Goal: Complete application form

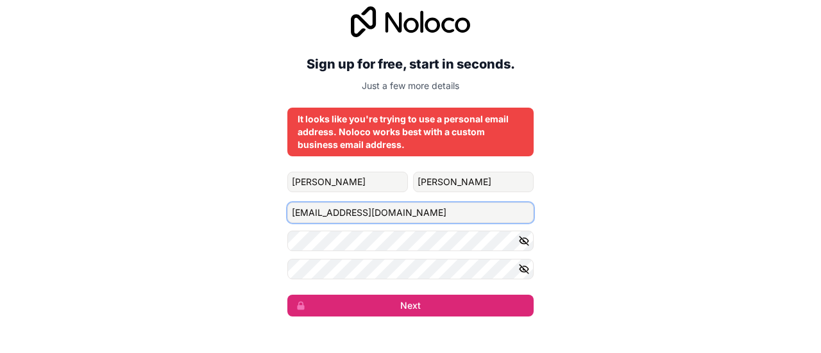
click at [336, 215] on input "[EMAIL_ADDRESS][DOMAIN_NAME]" at bounding box center [410, 213] width 246 height 21
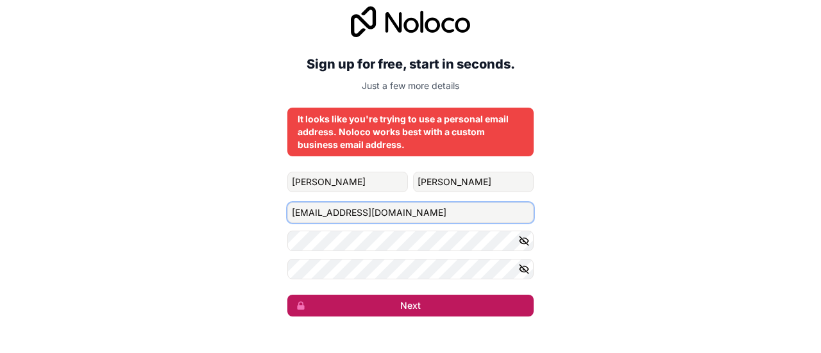
type input "[EMAIL_ADDRESS][DOMAIN_NAME]"
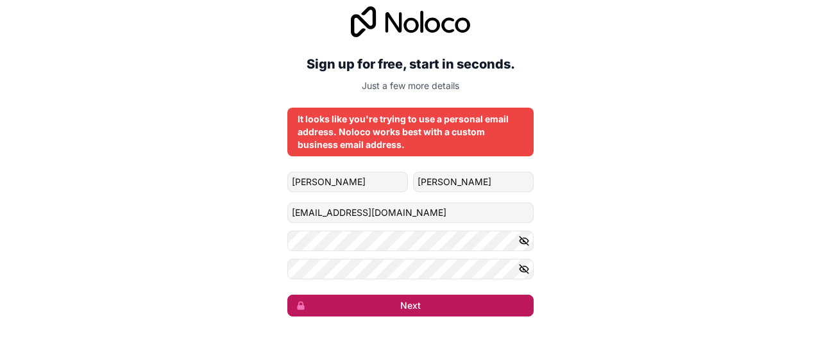
click at [427, 298] on button "Next" at bounding box center [410, 306] width 246 height 22
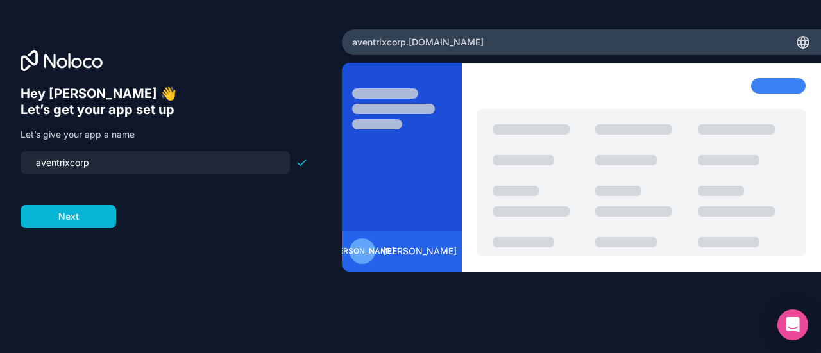
click at [110, 158] on input "aventrixcorp" at bounding box center [155, 163] width 254 height 18
type input "auditprosolutions"
click at [72, 217] on button "Next" at bounding box center [69, 216] width 96 height 23
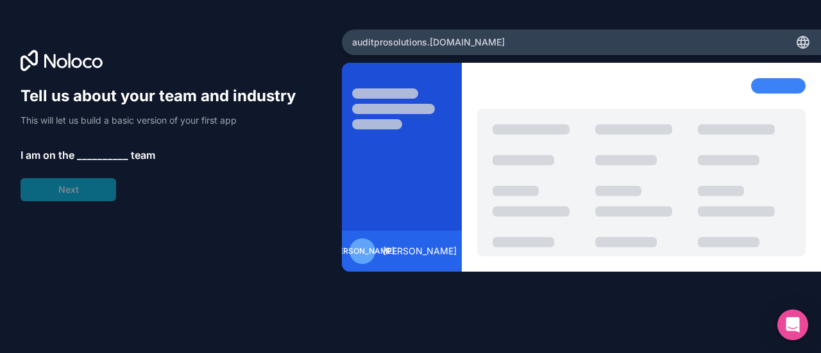
click at [92, 153] on span "__________" at bounding box center [102, 154] width 51 height 15
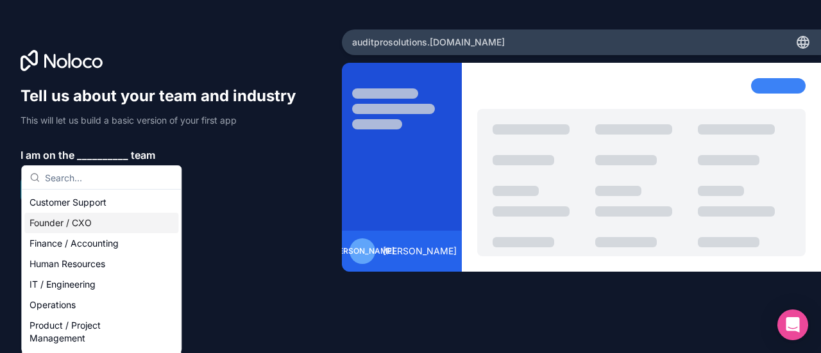
click at [86, 221] on div "Founder / CXO" at bounding box center [101, 223] width 154 height 21
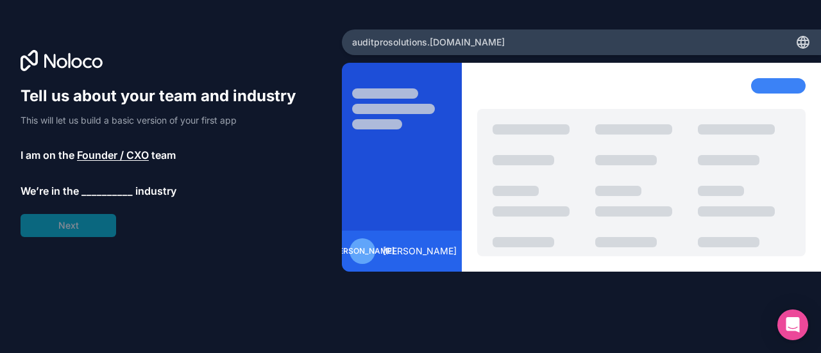
click at [102, 196] on span "__________" at bounding box center [106, 190] width 51 height 15
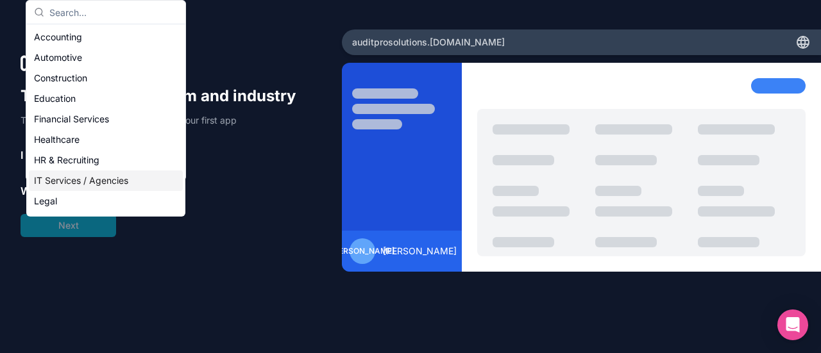
click at [83, 183] on div "IT Services / Agencies" at bounding box center [106, 181] width 154 height 21
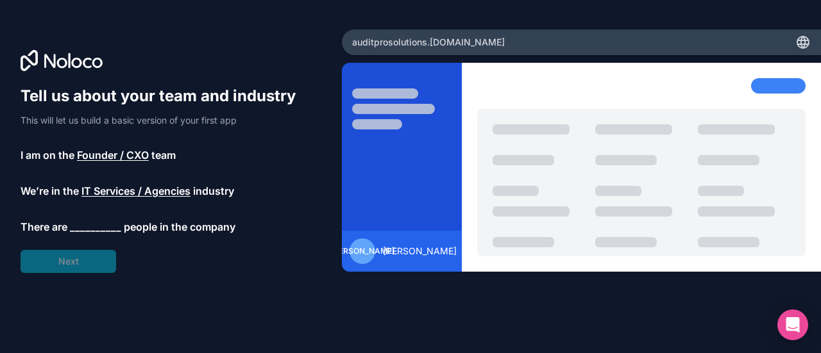
click at [83, 228] on span "__________" at bounding box center [95, 226] width 51 height 15
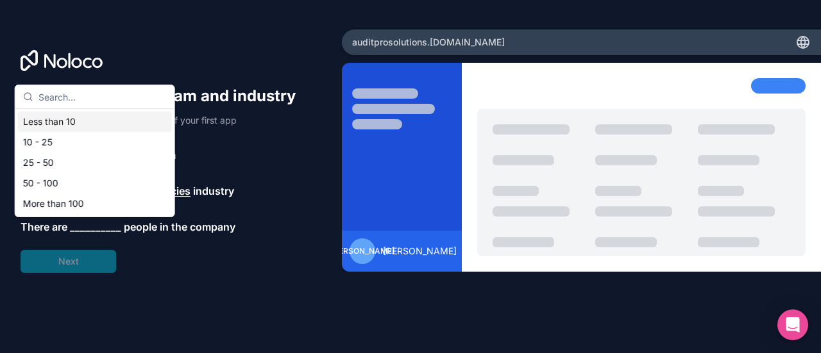
click at [103, 120] on div "Less than 10" at bounding box center [95, 122] width 154 height 21
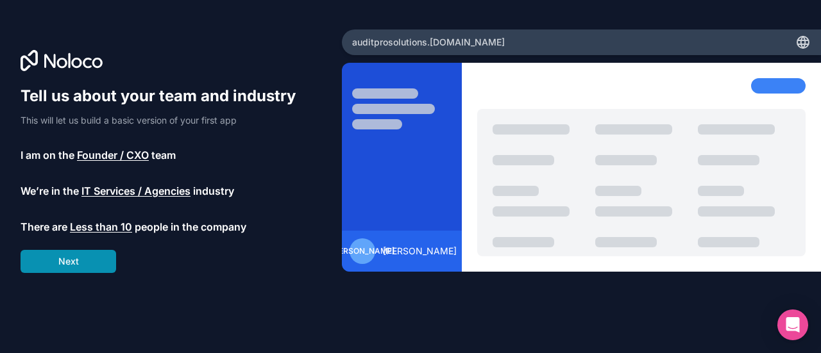
click at [94, 254] on button "Next" at bounding box center [69, 261] width 96 height 23
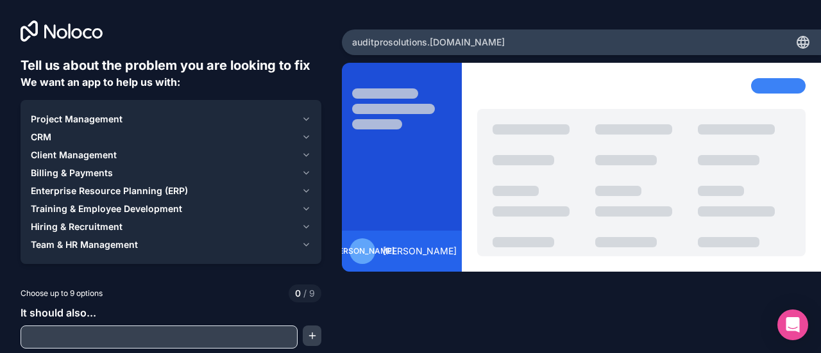
scroll to position [26, 0]
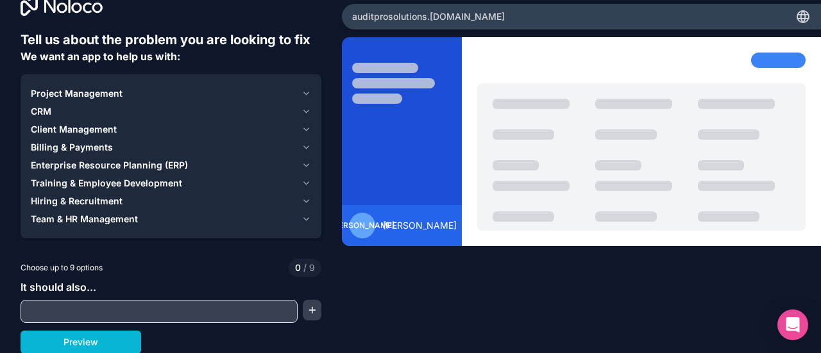
click at [301, 93] on icon "button" at bounding box center [306, 93] width 10 height 10
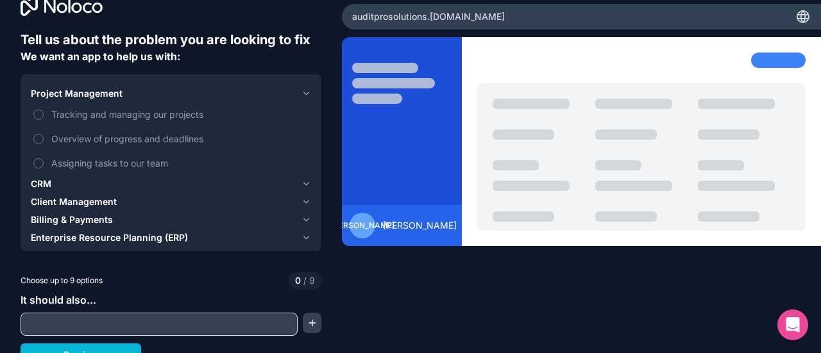
click at [301, 93] on icon "button" at bounding box center [306, 93] width 10 height 10
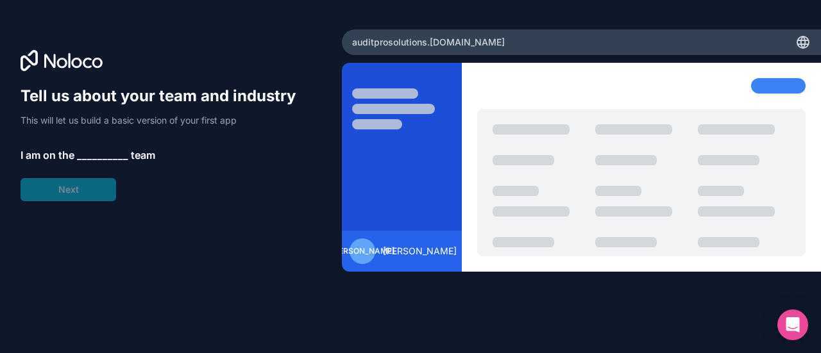
click at [100, 149] on span "__________" at bounding box center [102, 154] width 51 height 15
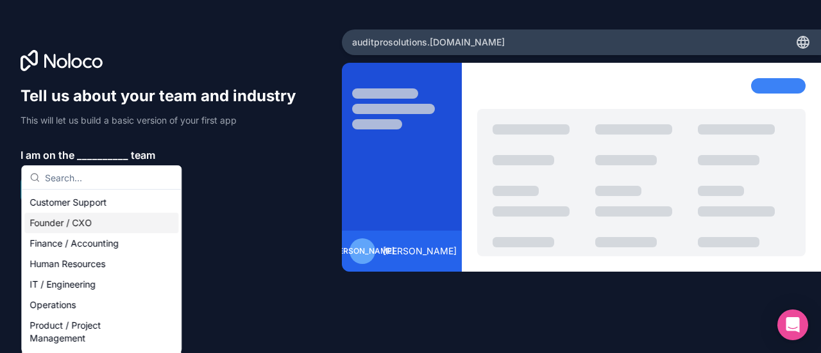
click at [91, 225] on div "Founder / CXO" at bounding box center [101, 223] width 154 height 21
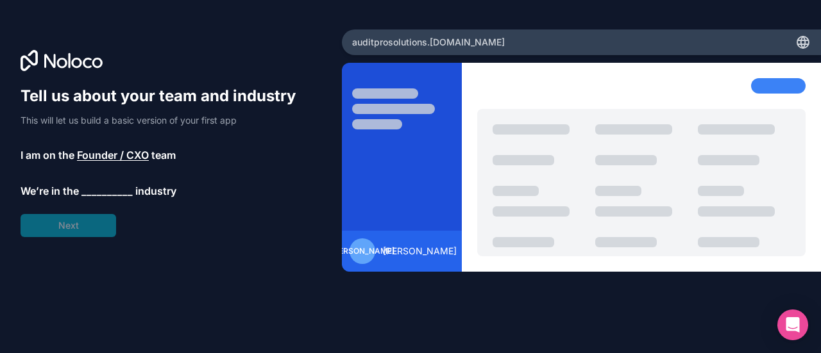
click at [110, 194] on span "__________" at bounding box center [106, 190] width 51 height 15
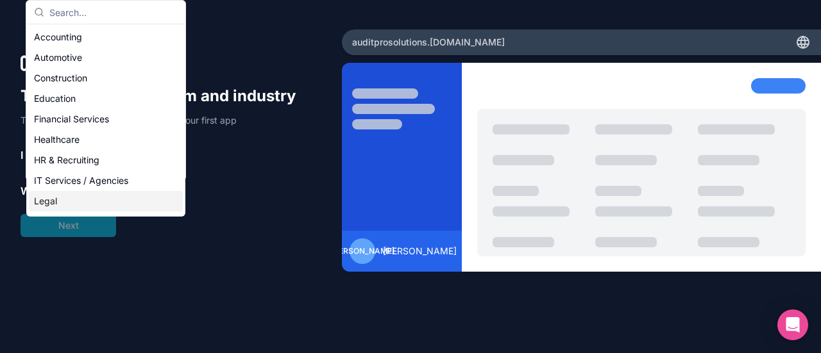
click at [91, 199] on div "Legal" at bounding box center [106, 201] width 154 height 21
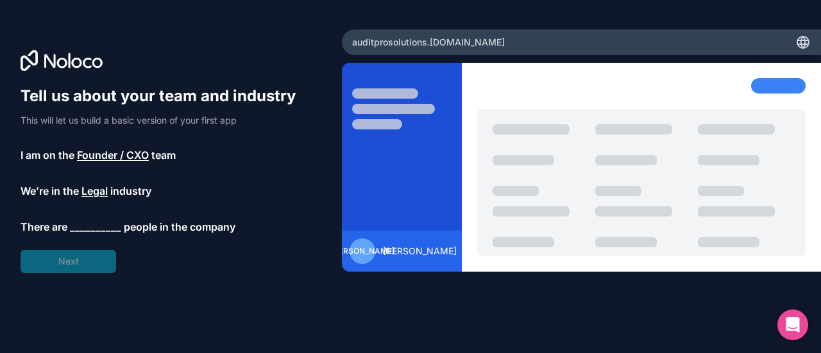
click at [102, 224] on span "__________" at bounding box center [95, 226] width 51 height 15
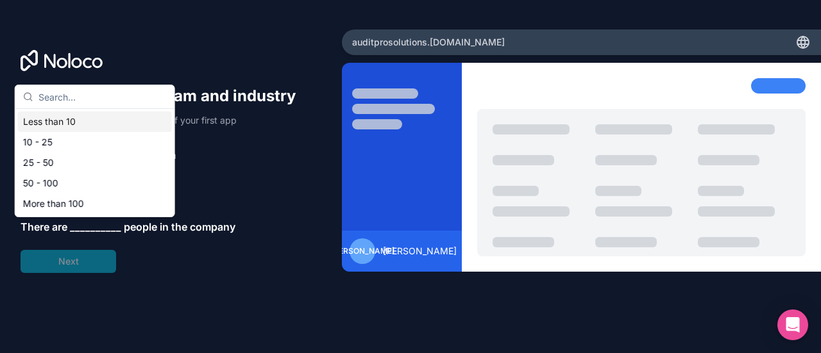
click at [118, 119] on div "Less than 10" at bounding box center [95, 122] width 154 height 21
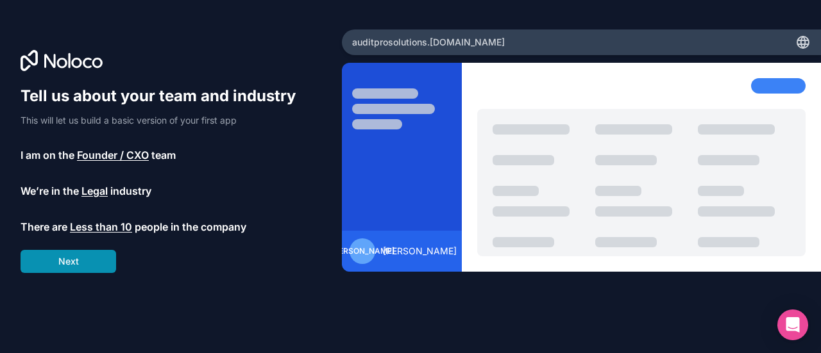
click at [103, 256] on button "Next" at bounding box center [69, 261] width 96 height 23
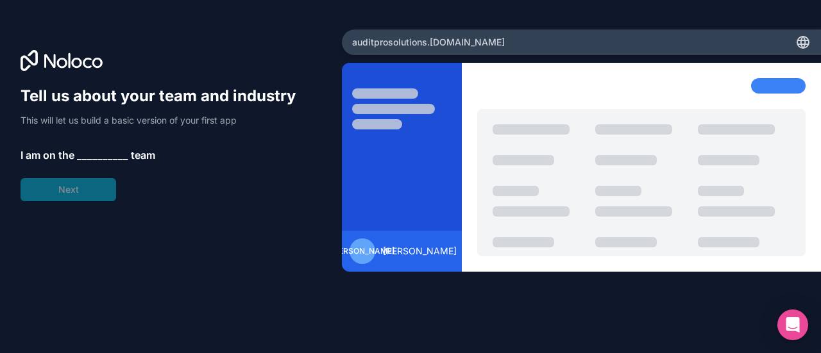
click at [112, 158] on span "__________" at bounding box center [102, 154] width 51 height 15
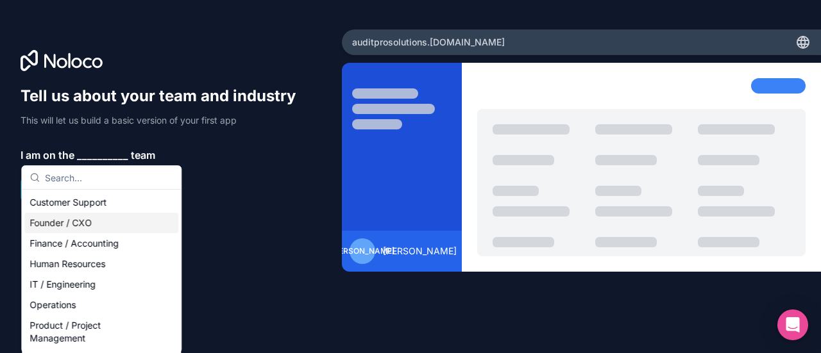
click at [99, 223] on div "Founder / CXO" at bounding box center [101, 223] width 154 height 21
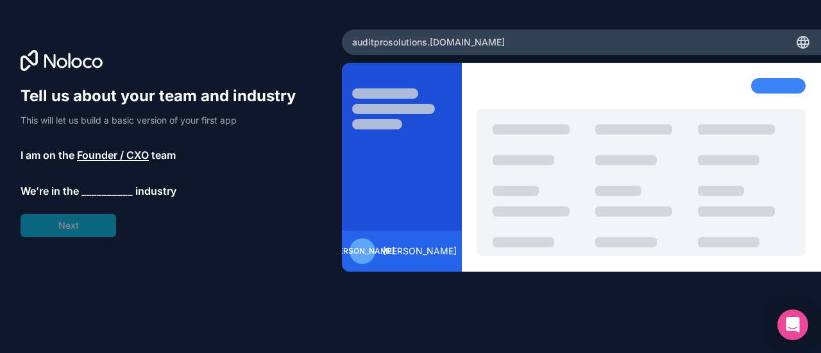
click at [114, 193] on span "__________" at bounding box center [106, 190] width 51 height 15
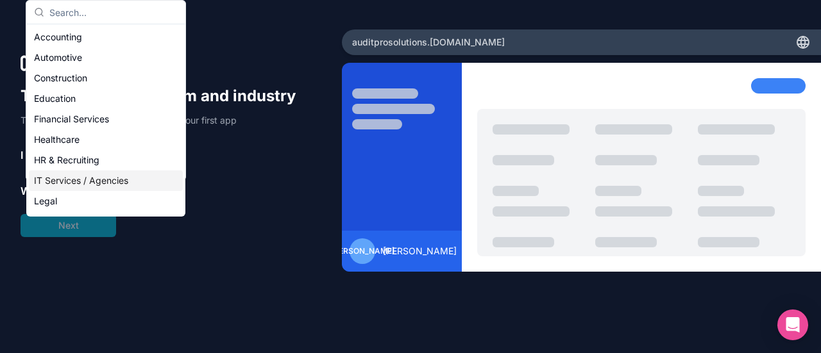
click at [114, 180] on div "IT Services / Agencies" at bounding box center [106, 181] width 154 height 21
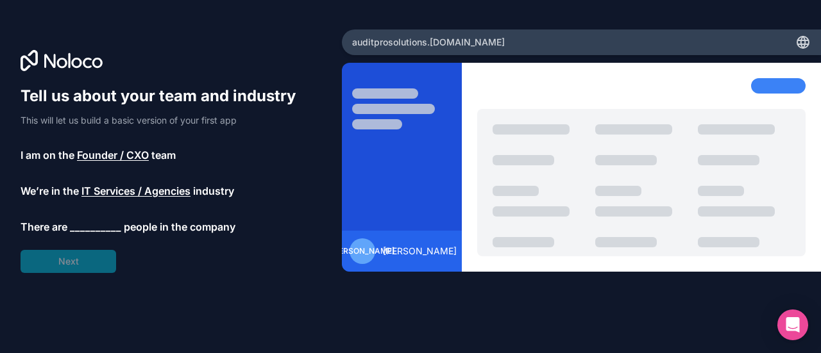
click at [99, 223] on span "__________" at bounding box center [95, 226] width 51 height 15
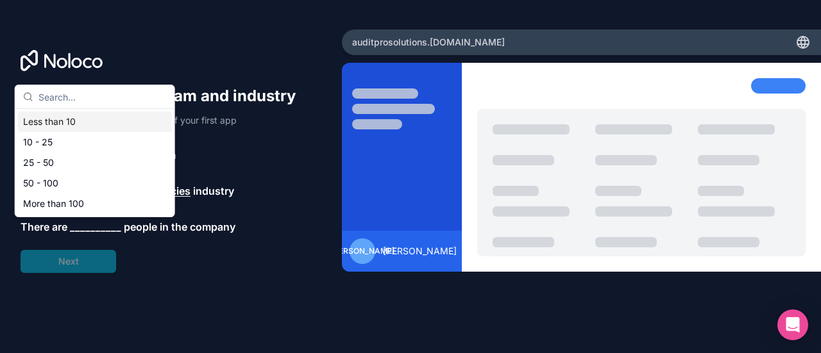
click at [118, 121] on div "Less than 10" at bounding box center [95, 122] width 154 height 21
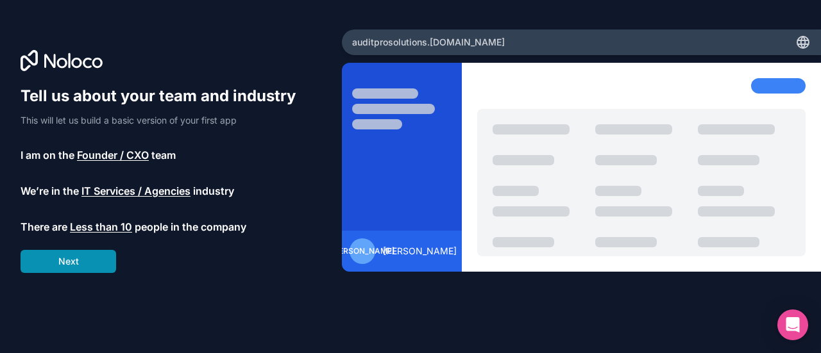
click at [79, 260] on button "Next" at bounding box center [69, 261] width 96 height 23
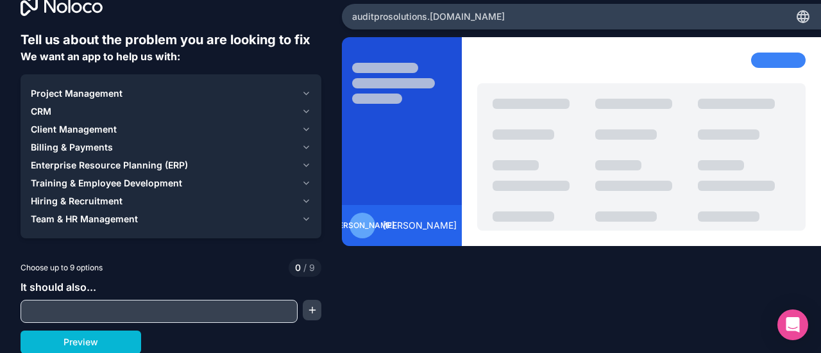
scroll to position [26, 0]
click at [112, 94] on span "Project Management" at bounding box center [77, 93] width 92 height 13
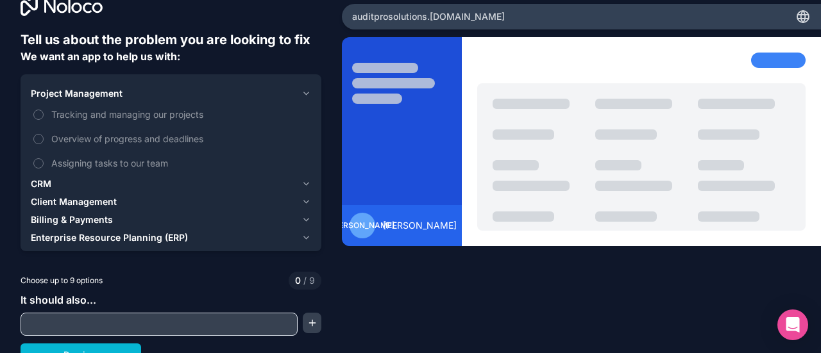
click at [98, 92] on span "Project Management" at bounding box center [77, 93] width 92 height 13
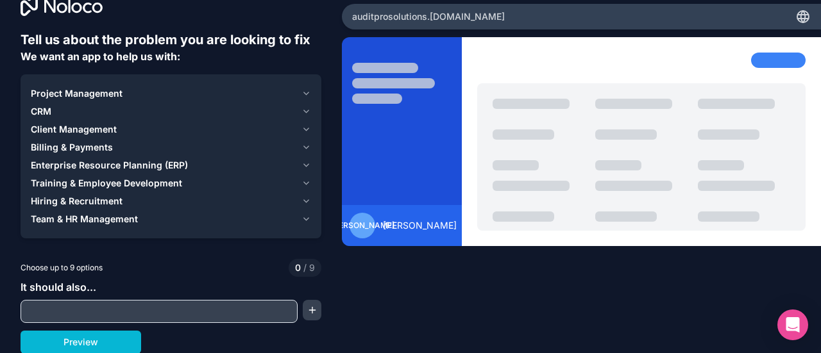
click at [85, 111] on div "CRM" at bounding box center [163, 111] width 265 height 13
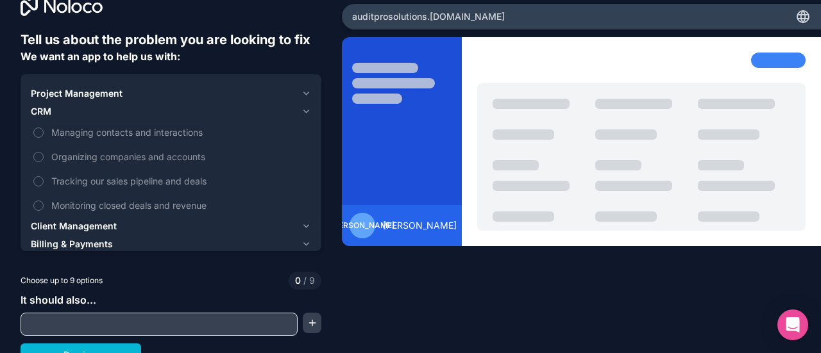
click at [81, 111] on div "CRM" at bounding box center [163, 111] width 265 height 13
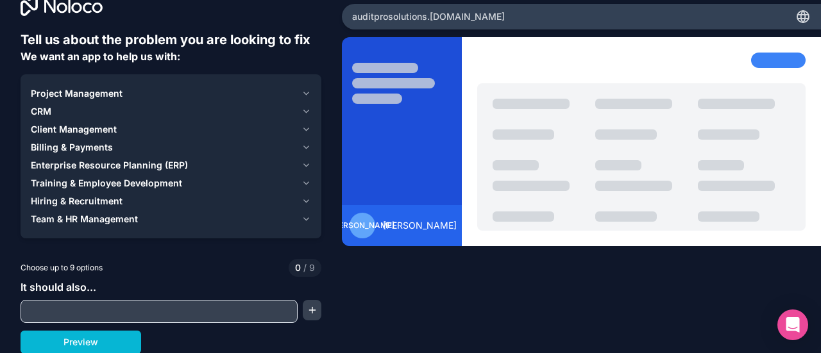
click at [96, 97] on span "Project Management" at bounding box center [77, 93] width 92 height 13
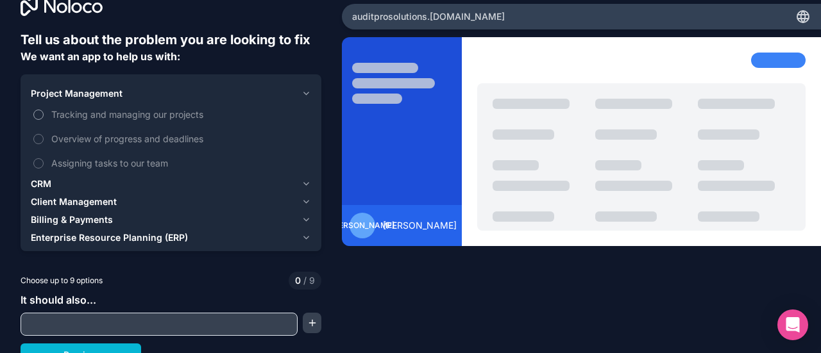
click at [80, 114] on span "Tracking and managing our projects" at bounding box center [179, 114] width 257 height 13
click at [44, 114] on button "Tracking and managing our projects" at bounding box center [38, 115] width 10 height 10
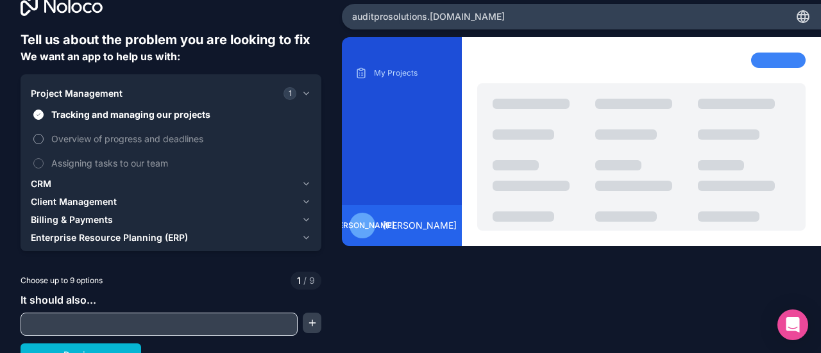
click at [74, 138] on span "Overview of progress and deadlines" at bounding box center [179, 138] width 257 height 13
click at [44, 138] on button "Overview of progress and deadlines" at bounding box center [38, 139] width 10 height 10
click at [74, 161] on span "Assigning tasks to our team" at bounding box center [179, 162] width 257 height 13
click at [44, 161] on button "Assigning tasks to our team" at bounding box center [38, 163] width 10 height 10
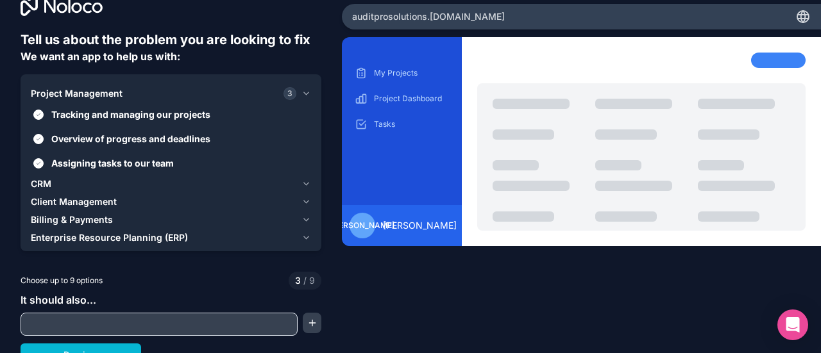
click at [49, 182] on span "CRM" at bounding box center [41, 184] width 21 height 13
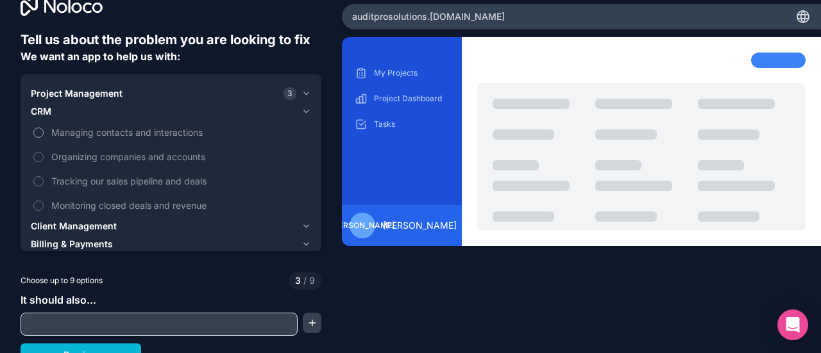
click at [95, 134] on span "Managing contacts and interactions" at bounding box center [179, 132] width 257 height 13
click at [44, 134] on button "Managing contacts and interactions" at bounding box center [38, 133] width 10 height 10
click at [88, 153] on span "Organizing companies and accounts" at bounding box center [179, 156] width 257 height 13
click at [44, 153] on button "Organizing companies and accounts" at bounding box center [38, 157] width 10 height 10
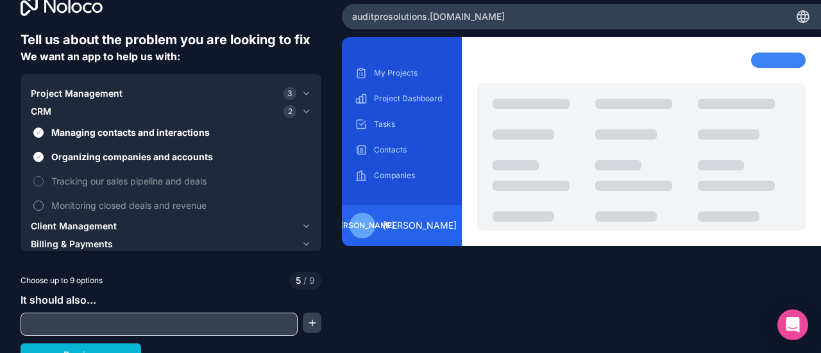
scroll to position [38, 0]
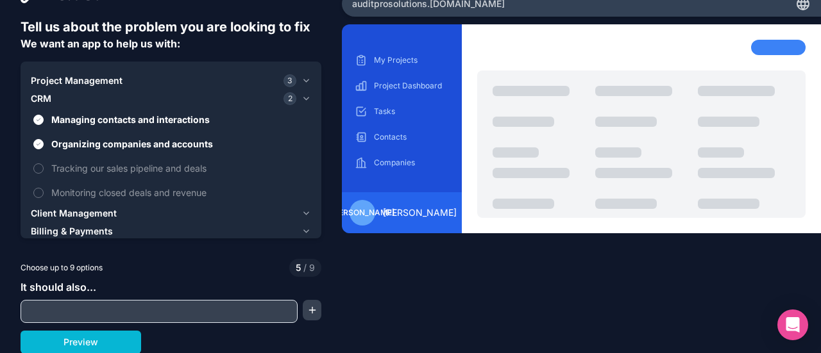
click at [97, 94] on div "CRM 2" at bounding box center [163, 98] width 265 height 13
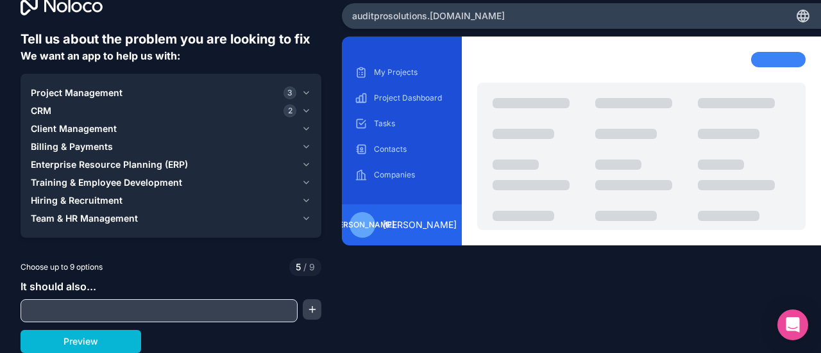
scroll to position [26, 0]
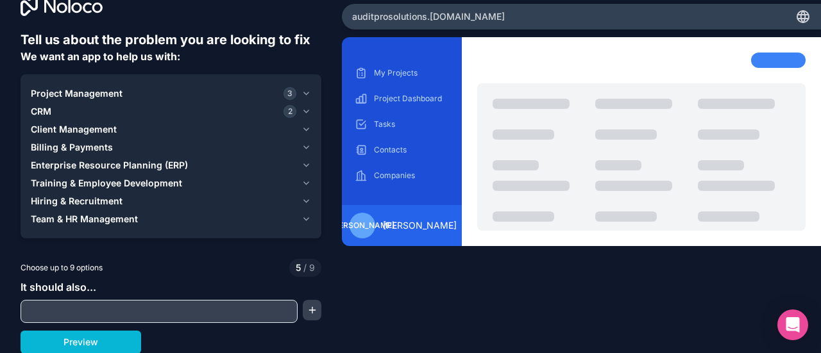
click at [105, 147] on span "Billing & Payments" at bounding box center [72, 147] width 82 height 13
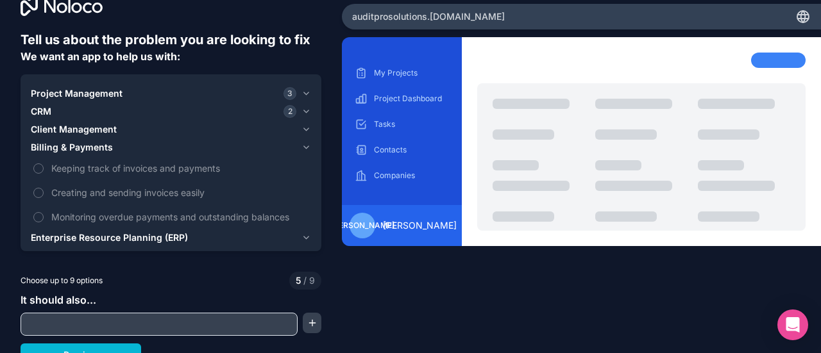
click at [102, 148] on span "Billing & Payments" at bounding box center [72, 147] width 82 height 13
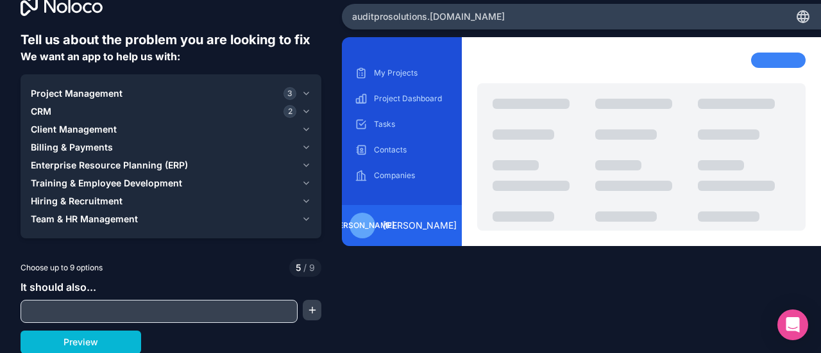
click at [95, 183] on span "Training & Employee Development" at bounding box center [106, 183] width 151 height 13
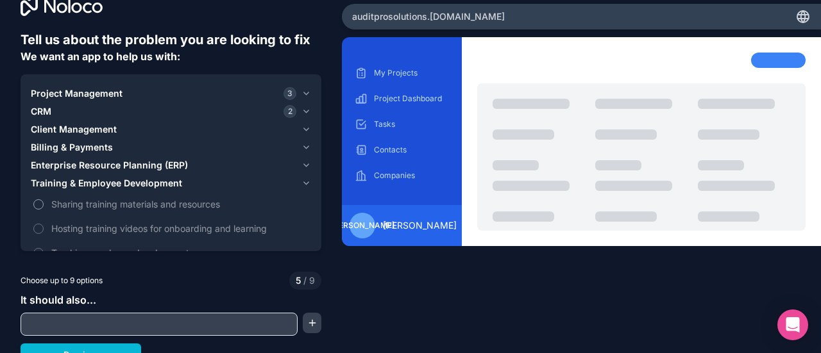
scroll to position [38, 0]
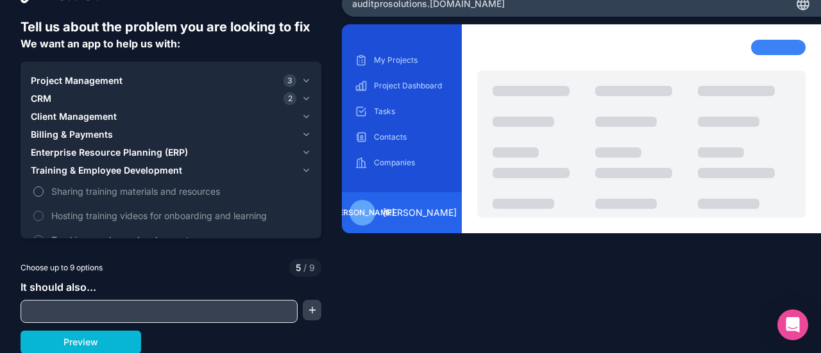
click at [54, 187] on span "Sharing training materials and resources" at bounding box center [179, 191] width 257 height 13
click at [44, 187] on button "Sharing training materials and resources" at bounding box center [38, 192] width 10 height 10
click at [87, 174] on span "Training & Employee Development" at bounding box center [106, 170] width 151 height 13
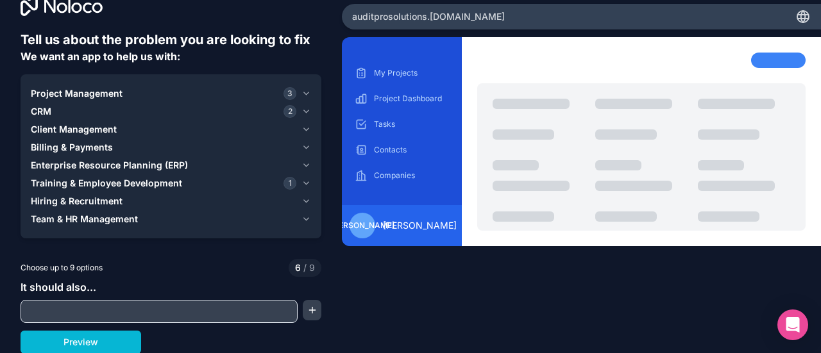
click at [81, 201] on span "Hiring & Recruitment" at bounding box center [77, 201] width 92 height 13
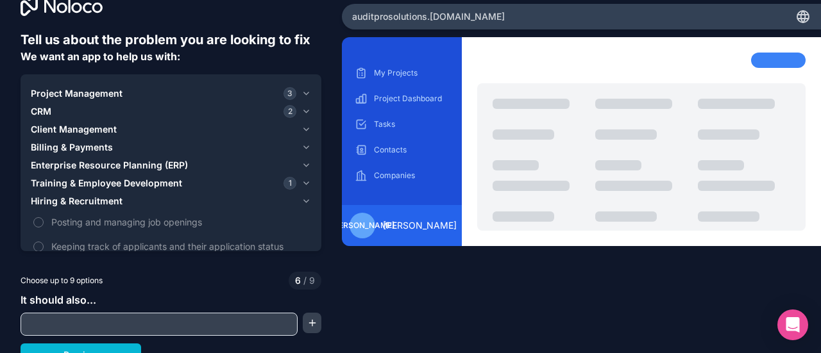
click at [81, 201] on span "Hiring & Recruitment" at bounding box center [77, 201] width 92 height 13
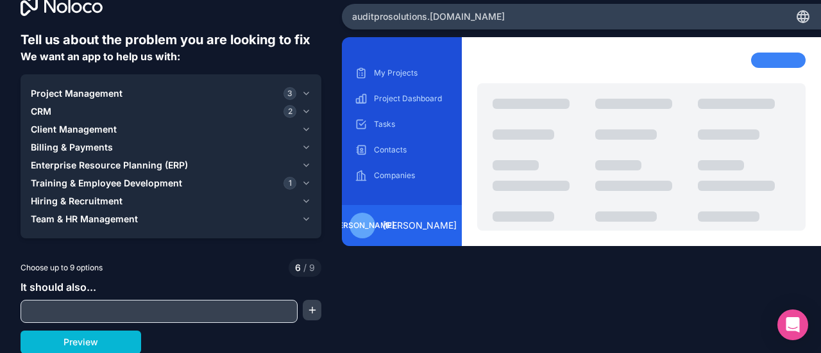
click at [77, 217] on span "Team & HR Management" at bounding box center [84, 219] width 107 height 13
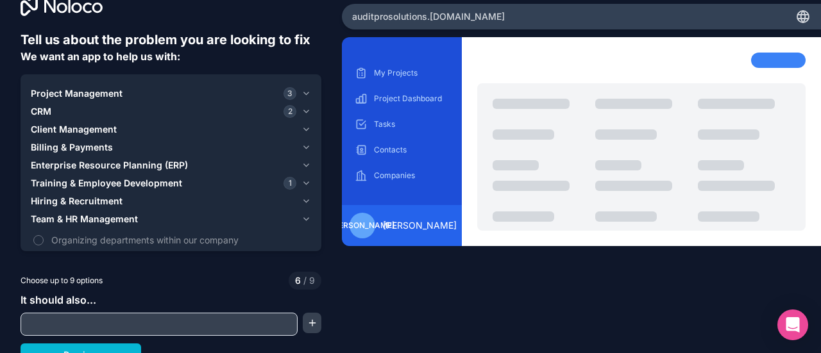
click at [77, 217] on span "Team & HR Management" at bounding box center [84, 219] width 107 height 13
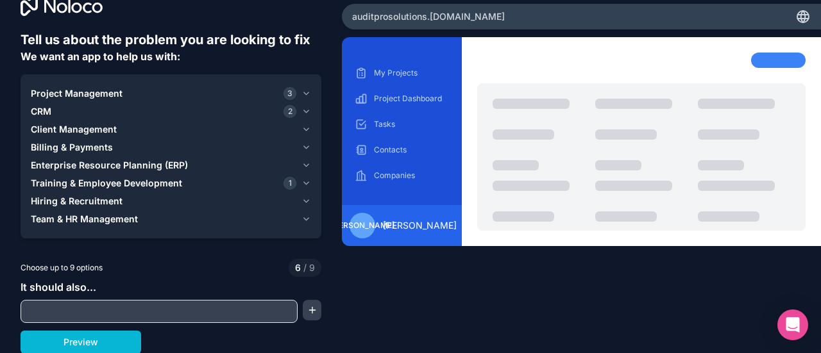
click at [173, 300] on div at bounding box center [159, 311] width 277 height 23
click at [171, 310] on input "text" at bounding box center [159, 312] width 271 height 18
click at [311, 310] on button "button" at bounding box center [312, 310] width 19 height 21
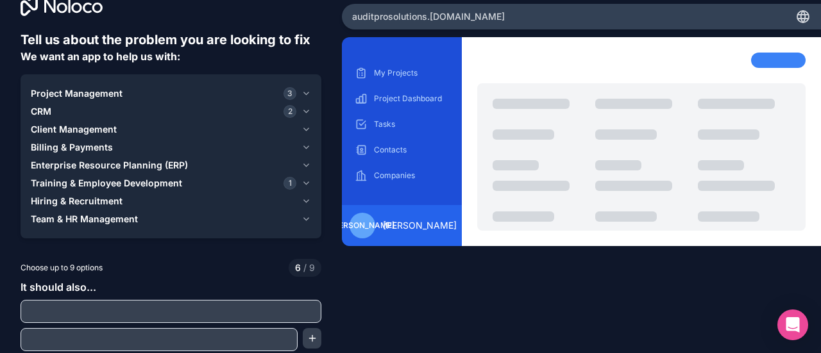
scroll to position [54, 0]
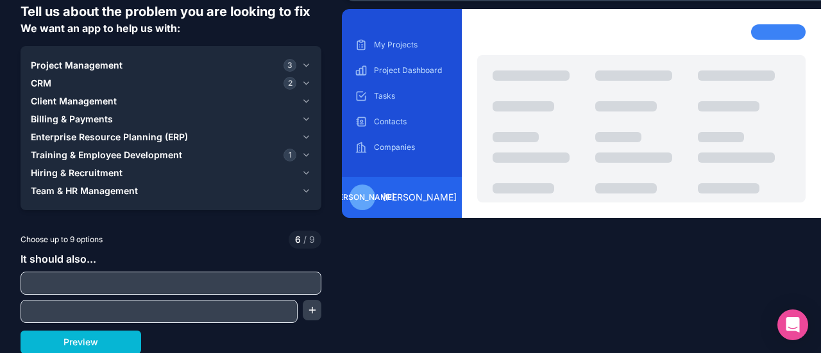
click at [194, 287] on input "text" at bounding box center [171, 283] width 294 height 18
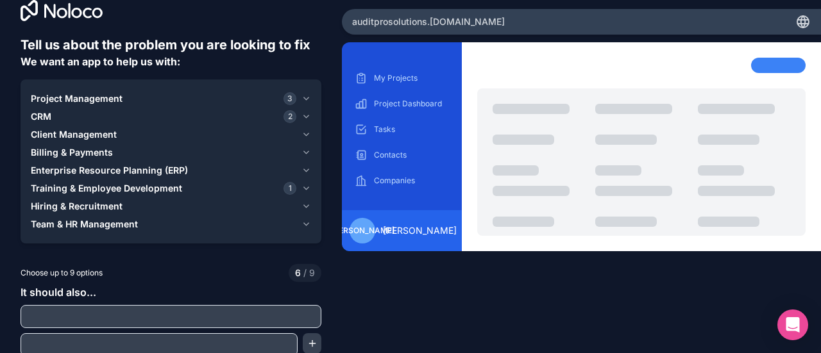
scroll to position [17, 0]
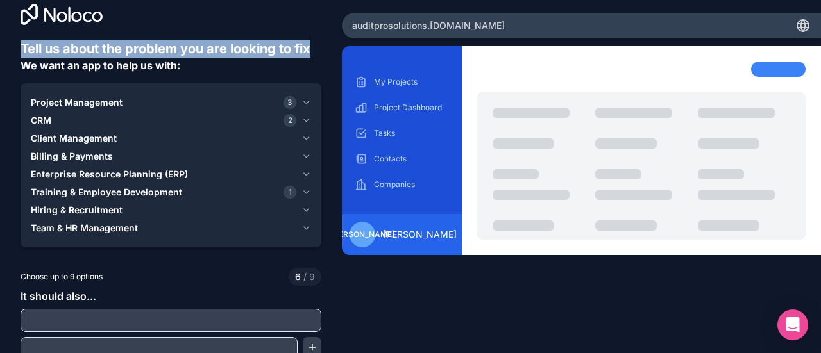
drag, startPoint x: 21, startPoint y: 44, endPoint x: 314, endPoint y: 51, distance: 293.8
click at [314, 51] on h6 "Tell us about the problem you are looking to fix" at bounding box center [171, 49] width 301 height 18
copy h6 "Tell us about the problem you are looking to fix"
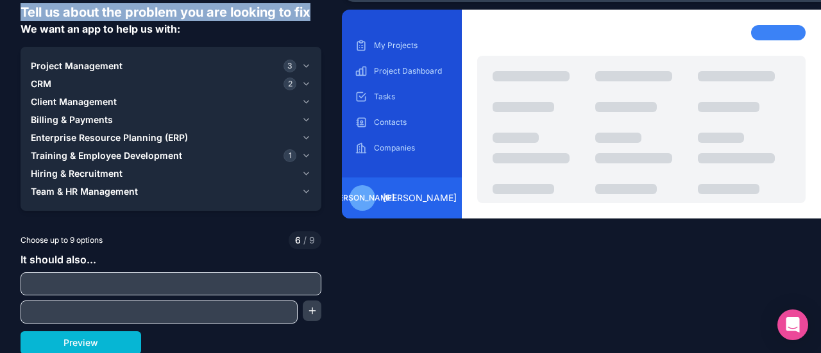
scroll to position [54, 0]
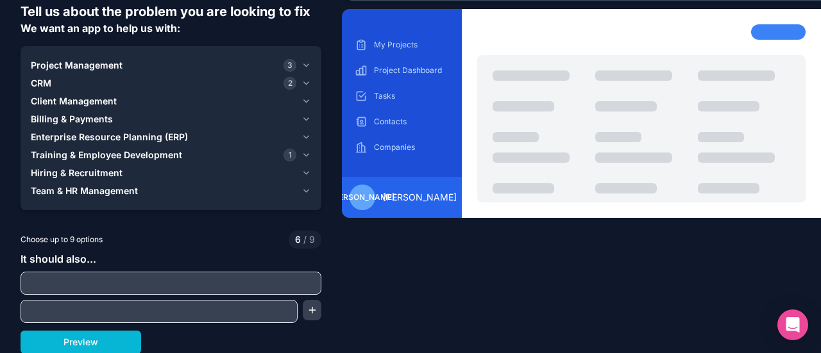
click at [218, 287] on input "text" at bounding box center [171, 283] width 294 height 18
type input "Evidence collection"
click at [197, 312] on input "text" at bounding box center [159, 312] width 271 height 18
paste input "Client Management"
type input "Client Management"
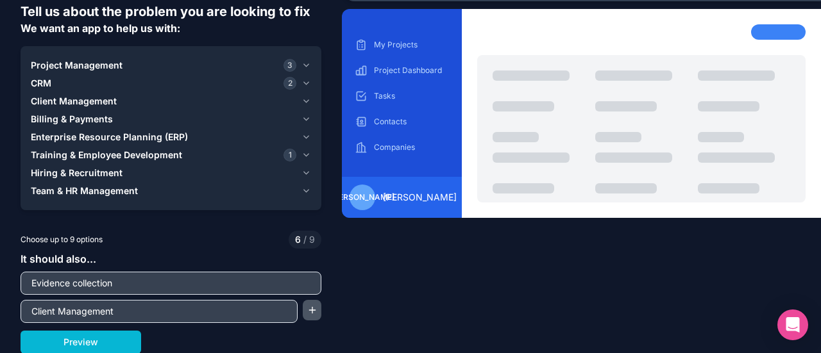
click at [308, 312] on button "button" at bounding box center [312, 310] width 19 height 21
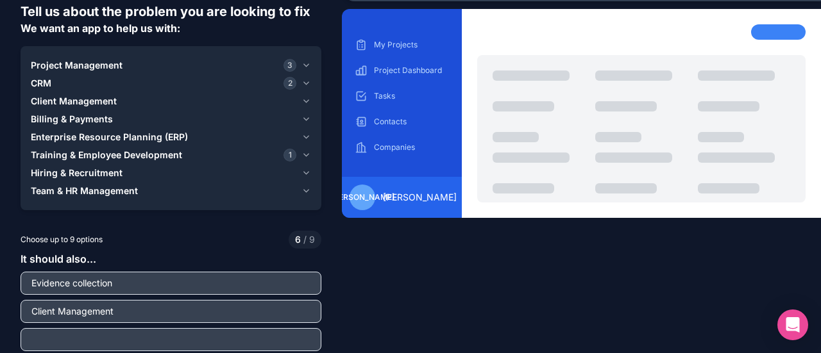
scroll to position [82, 0]
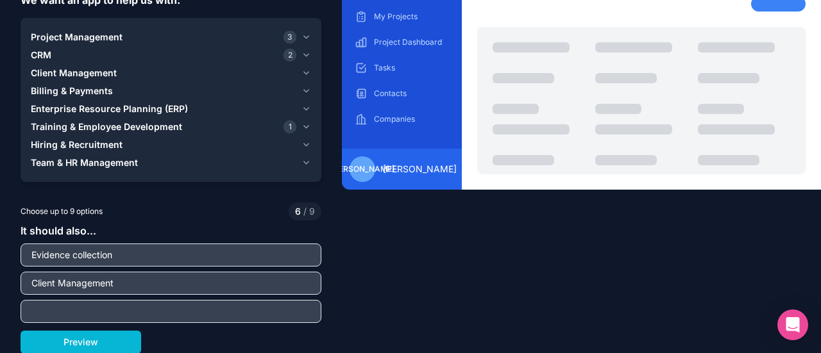
click at [271, 316] on input "text" at bounding box center [171, 312] width 294 height 18
type input "Compliance Tracking"
click at [295, 35] on button "Project Management 3" at bounding box center [171, 37] width 280 height 18
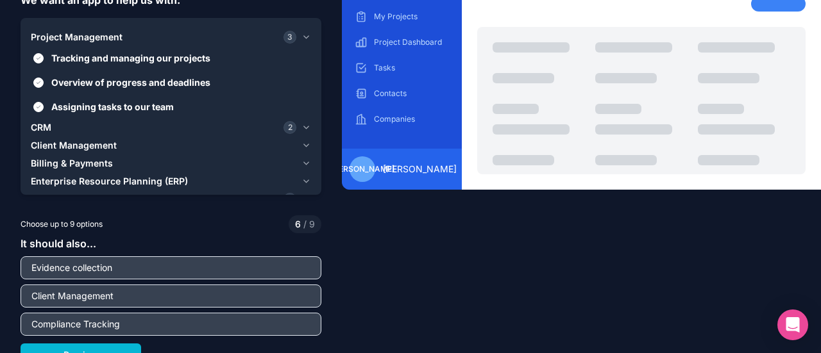
click at [303, 38] on icon "button" at bounding box center [306, 37] width 10 height 10
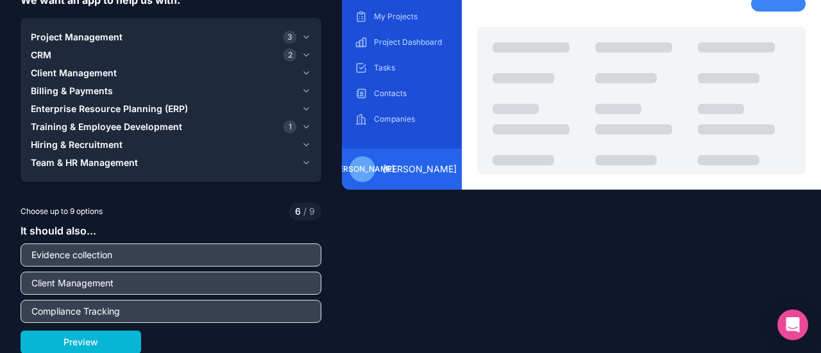
click at [301, 40] on icon "button" at bounding box center [306, 37] width 10 height 10
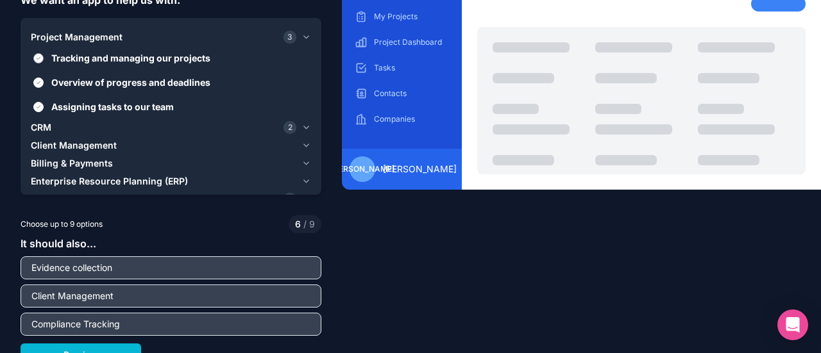
click at [40, 60] on button "Tracking and managing our projects" at bounding box center [38, 58] width 10 height 10
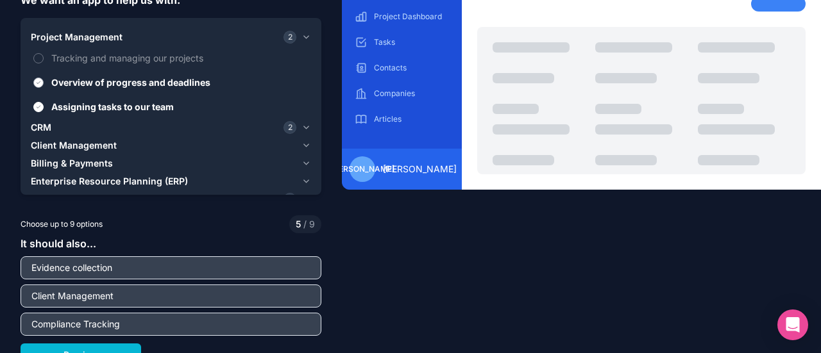
click at [38, 87] on button "Overview of progress and deadlines" at bounding box center [38, 83] width 10 height 10
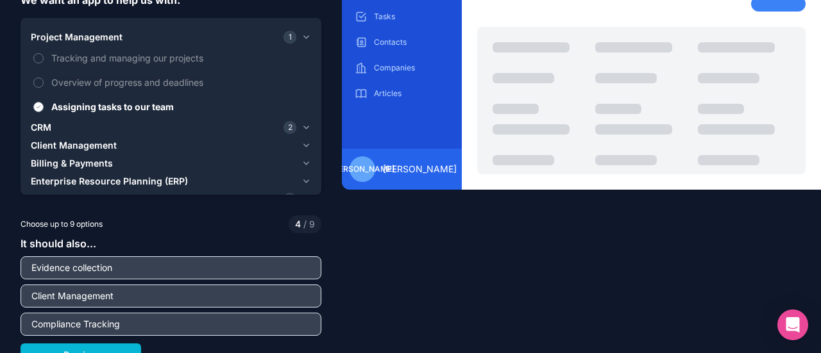
click at [37, 105] on button "Assigning tasks to our team" at bounding box center [38, 107] width 10 height 10
click at [302, 124] on icon "button" at bounding box center [306, 127] width 10 height 10
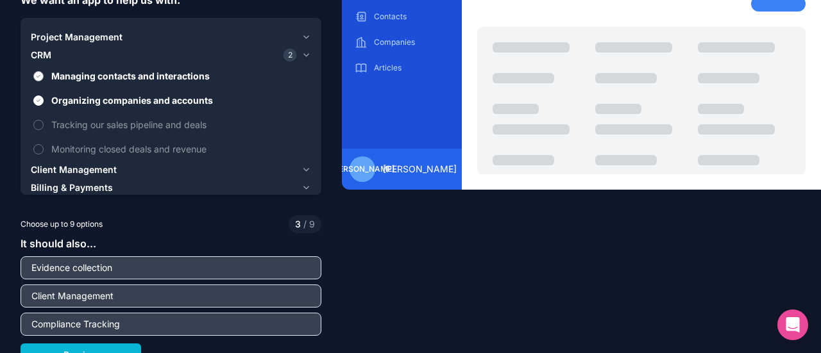
click at [38, 74] on button "Managing contacts and interactions" at bounding box center [38, 76] width 10 height 10
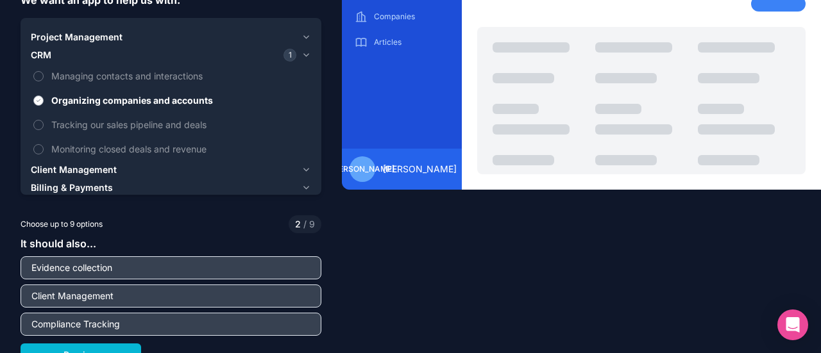
click at [38, 98] on button "Organizing companies and accounts" at bounding box center [38, 101] width 10 height 10
click at [301, 55] on icon "button" at bounding box center [306, 55] width 10 height 10
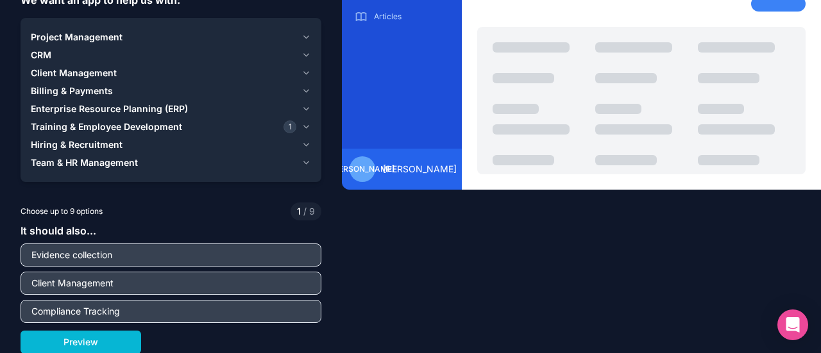
click at [303, 124] on icon "button" at bounding box center [306, 127] width 10 height 10
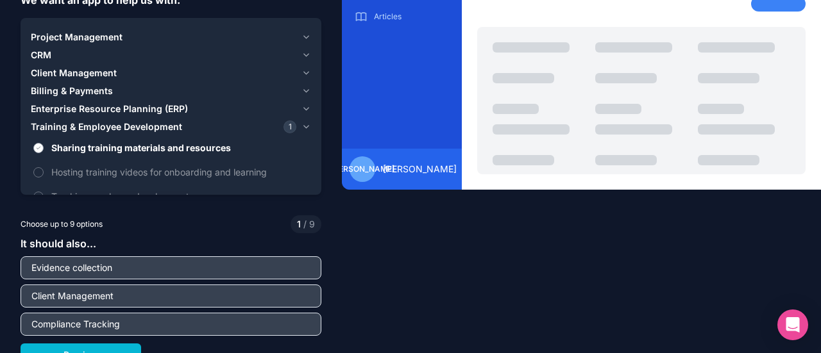
click at [42, 148] on button "Sharing training materials and resources" at bounding box center [38, 148] width 10 height 10
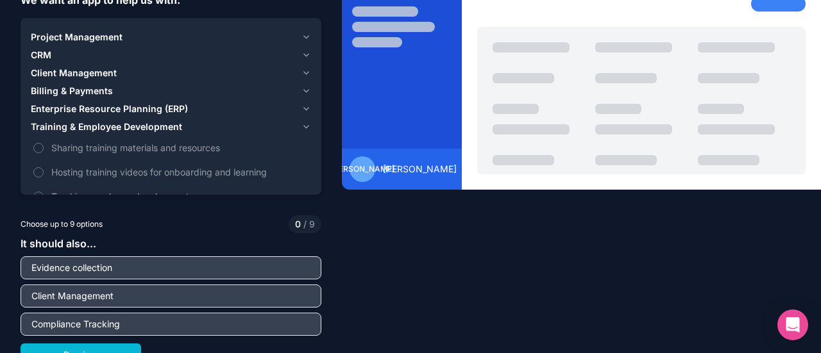
scroll to position [95, 0]
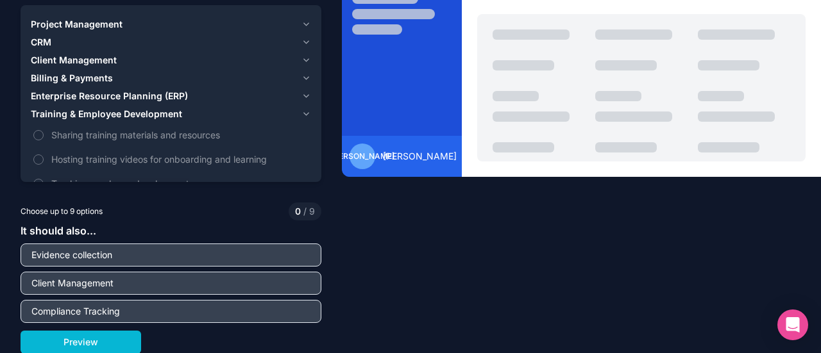
click at [413, 317] on div "Tell us about the problem you are looking to fix We want an app to help us with…" at bounding box center [410, 176] width 821 height 353
click at [303, 119] on button "Training & Employee Development" at bounding box center [171, 114] width 280 height 18
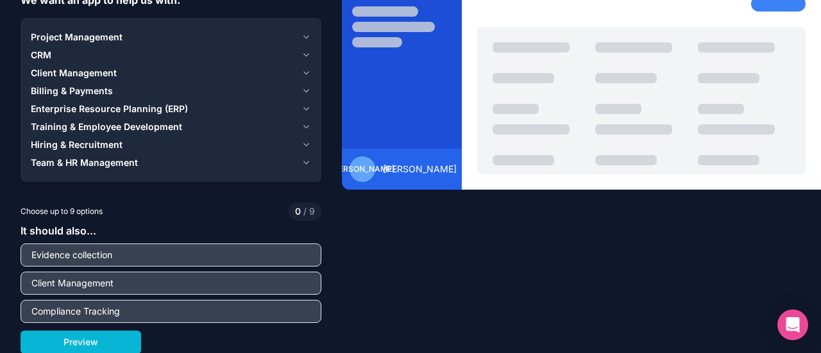
click at [296, 212] on span "0" at bounding box center [298, 211] width 6 height 13
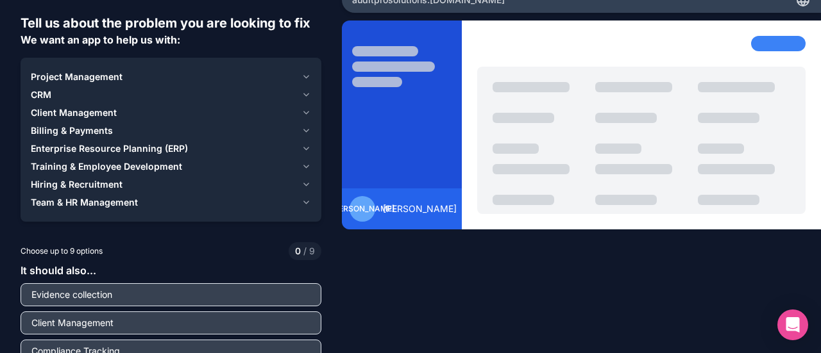
scroll to position [58, 0]
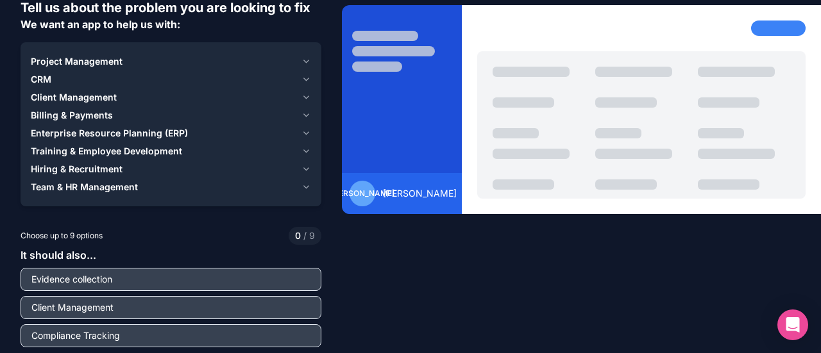
click at [301, 79] on icon "button" at bounding box center [306, 79] width 10 height 10
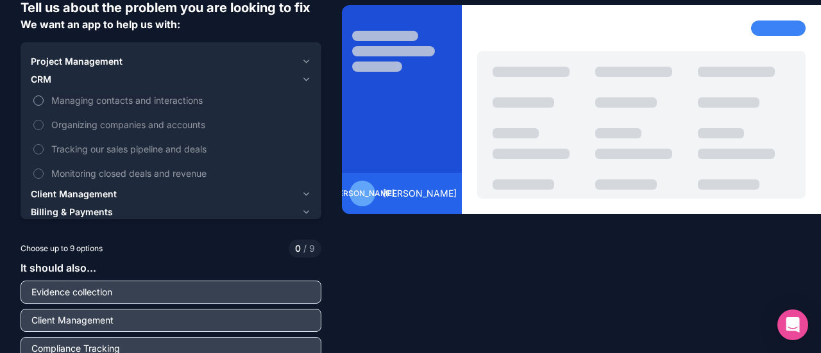
click at [40, 97] on button "Managing contacts and interactions" at bounding box center [38, 101] width 10 height 10
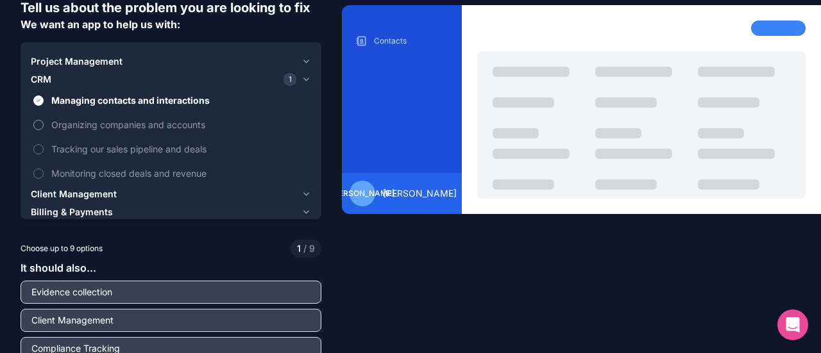
click at [40, 126] on button "Organizing companies and accounts" at bounding box center [38, 125] width 10 height 10
click at [301, 80] on icon "button" at bounding box center [306, 79] width 10 height 10
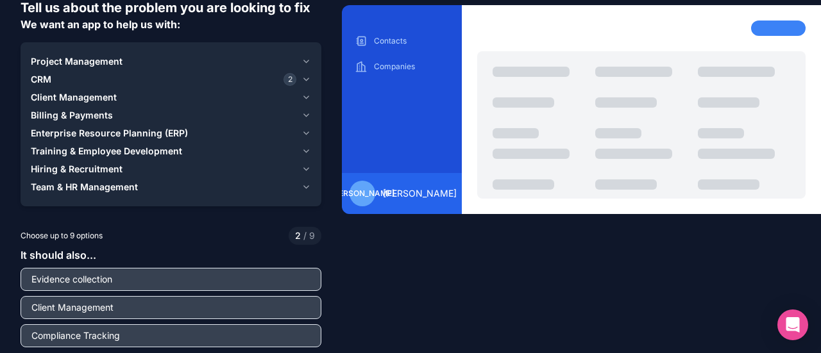
click at [301, 59] on icon "button" at bounding box center [306, 61] width 10 height 10
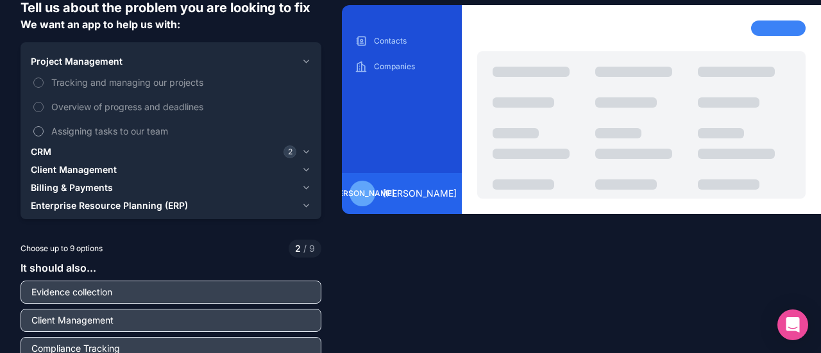
click at [62, 129] on span "Assigning tasks to our team" at bounding box center [179, 130] width 257 height 13
click at [44, 129] on button "Assigning tasks to our team" at bounding box center [38, 131] width 10 height 10
click at [106, 108] on span "Overview of progress and deadlines" at bounding box center [179, 106] width 257 height 13
click at [44, 108] on button "Overview of progress and deadlines" at bounding box center [38, 107] width 10 height 10
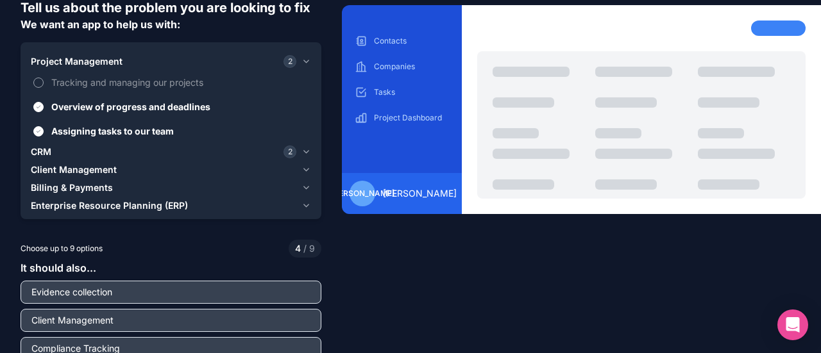
click at [116, 82] on span "Tracking and managing our projects" at bounding box center [179, 82] width 257 height 13
click at [44, 82] on button "Tracking and managing our projects" at bounding box center [38, 83] width 10 height 10
click at [303, 63] on icon "button" at bounding box center [306, 61] width 10 height 10
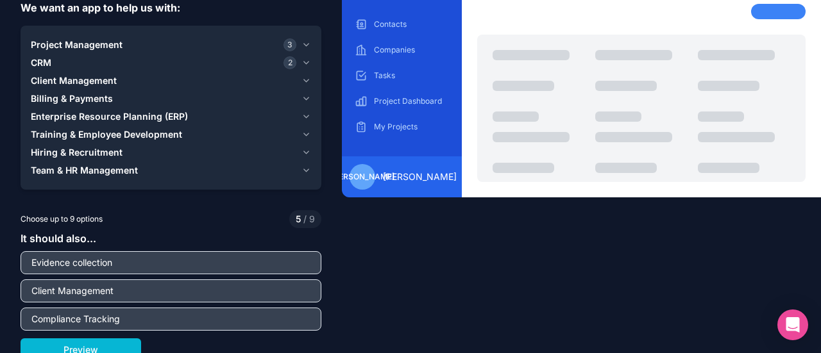
scroll to position [76, 0]
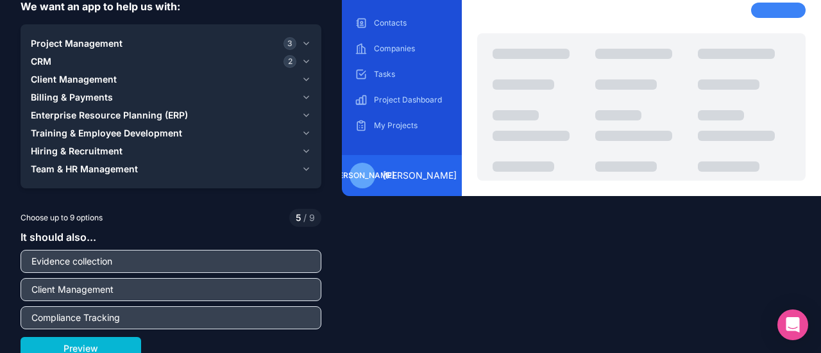
click at [305, 169] on icon "button" at bounding box center [306, 169] width 10 height 10
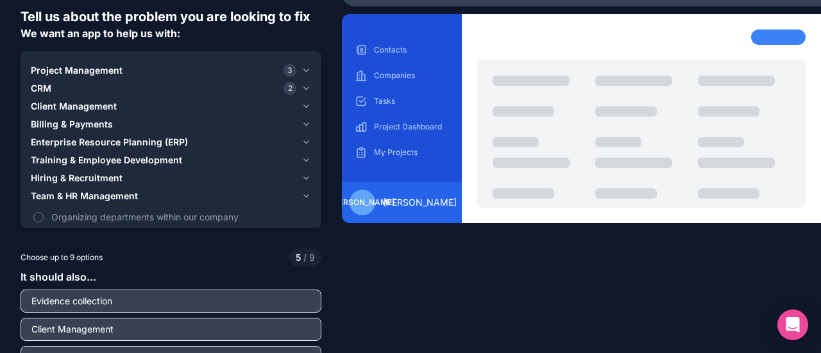
scroll to position [47, 0]
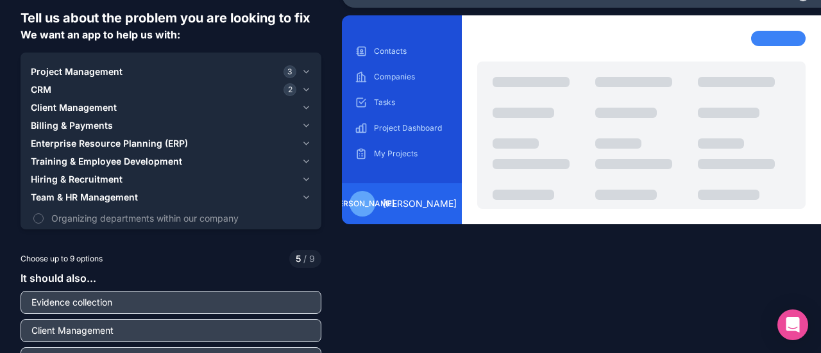
click at [301, 196] on icon "button" at bounding box center [306, 197] width 10 height 10
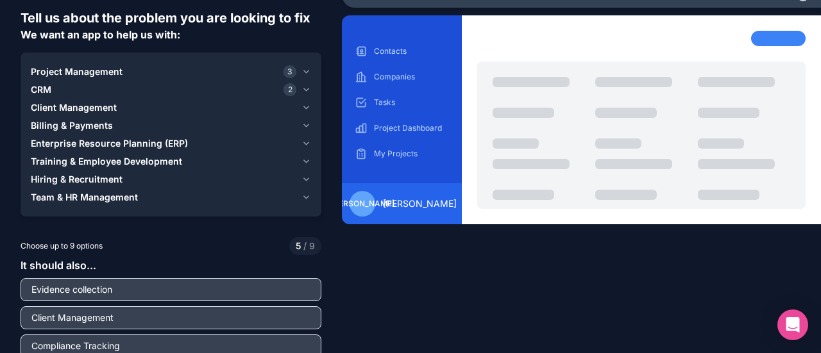
click at [301, 108] on icon "button" at bounding box center [306, 108] width 10 height 10
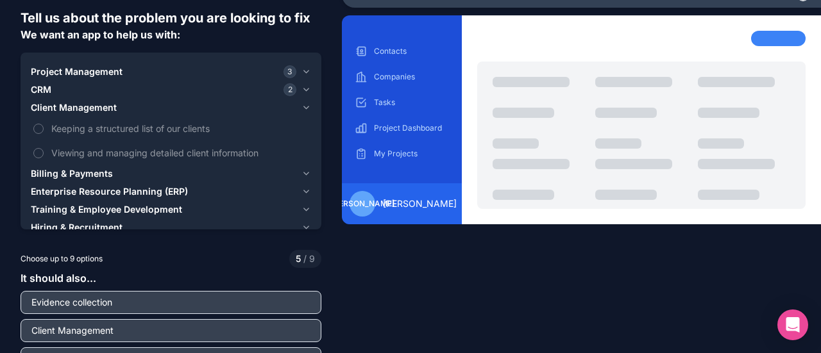
click at [301, 107] on icon "button" at bounding box center [306, 108] width 10 height 10
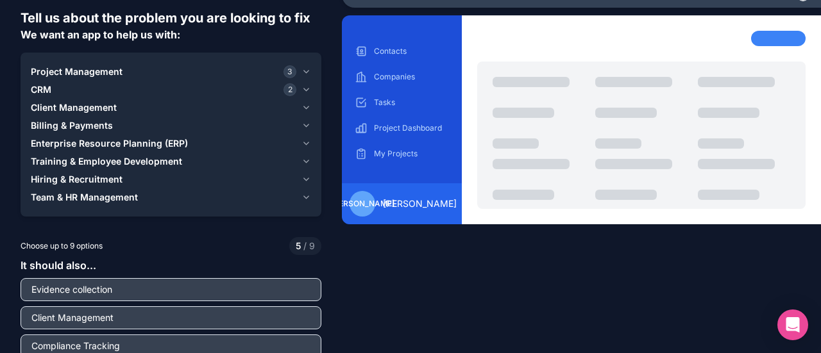
click at [305, 128] on icon "button" at bounding box center [306, 126] width 10 height 10
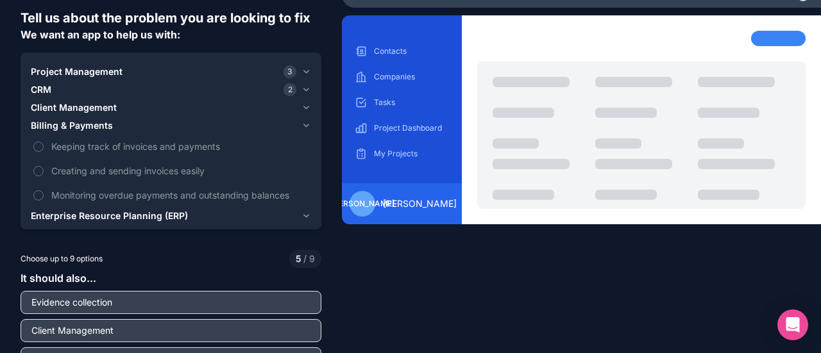
click at [301, 122] on icon "button" at bounding box center [306, 126] width 10 height 10
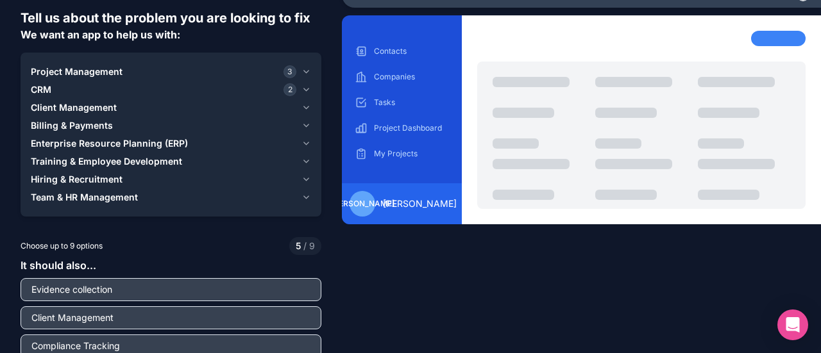
click at [301, 147] on icon "button" at bounding box center [306, 144] width 10 height 10
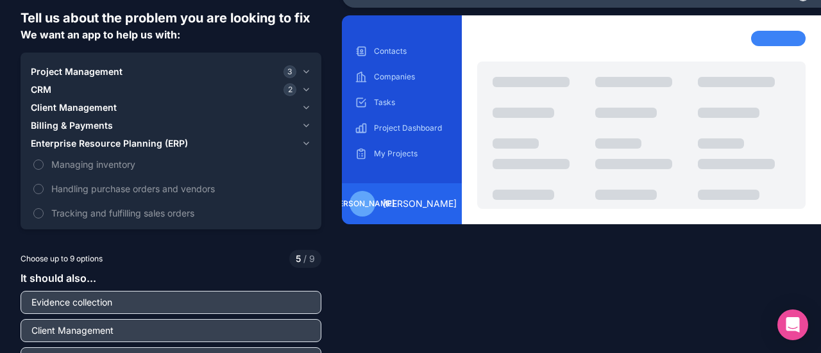
click at [303, 140] on icon "button" at bounding box center [306, 144] width 10 height 10
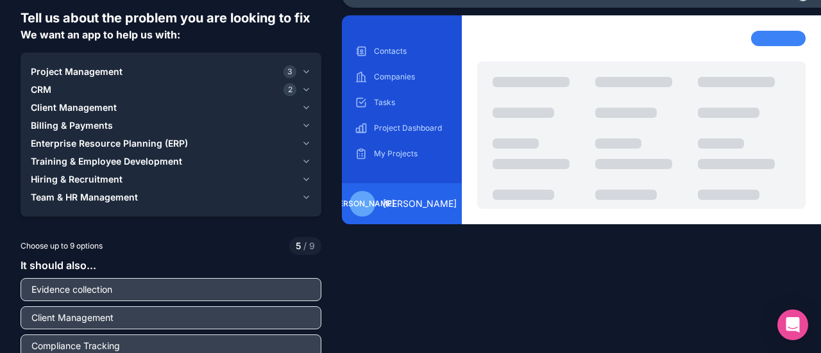
click at [304, 161] on icon "button" at bounding box center [306, 161] width 5 height 3
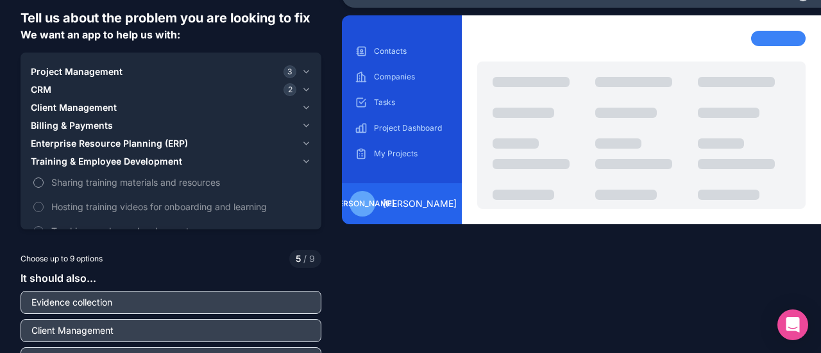
click at [142, 179] on span "Sharing training materials and resources" at bounding box center [179, 182] width 257 height 13
click at [44, 179] on button "Sharing training materials and resources" at bounding box center [38, 183] width 10 height 10
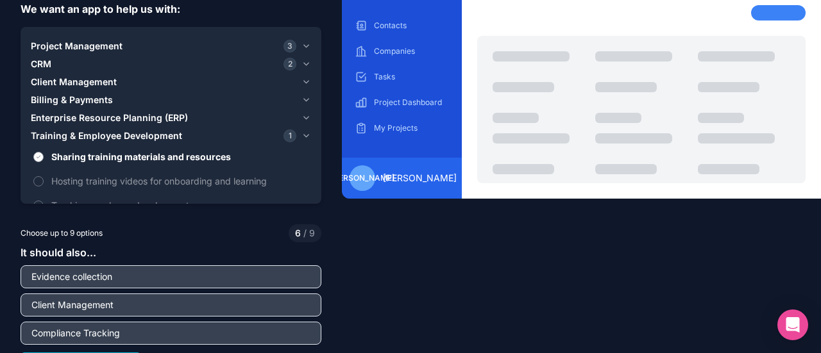
scroll to position [73, 0]
click at [303, 134] on icon "button" at bounding box center [306, 136] width 10 height 10
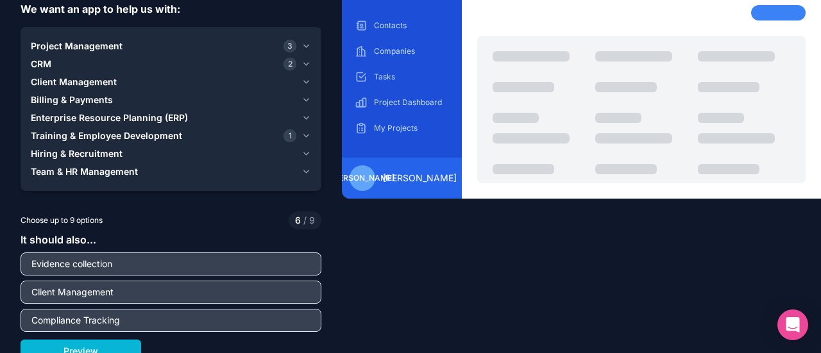
click at [352, 253] on div "Tell us about the problem you are looking to fix We want an app to help us with…" at bounding box center [410, 176] width 821 height 353
click at [304, 81] on icon "button" at bounding box center [306, 82] width 10 height 10
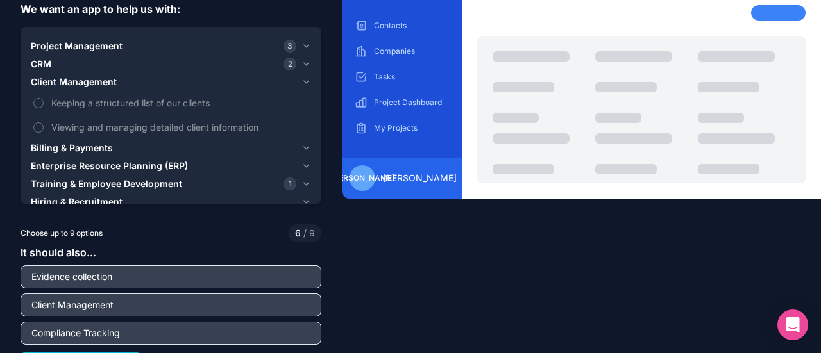
click at [305, 144] on icon "button" at bounding box center [306, 148] width 10 height 10
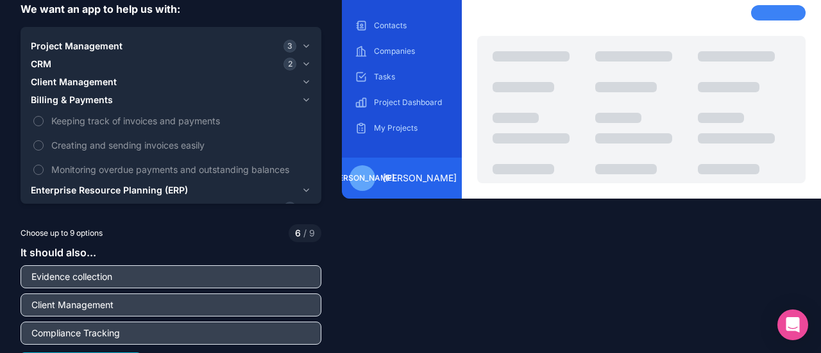
click at [301, 95] on icon "button" at bounding box center [306, 100] width 10 height 10
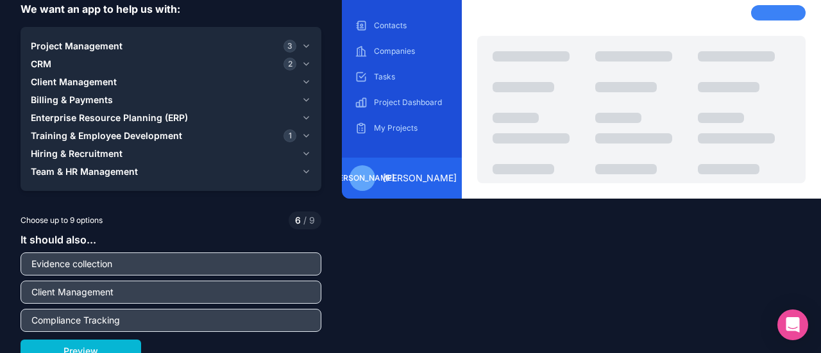
click at [301, 84] on icon "button" at bounding box center [306, 82] width 10 height 10
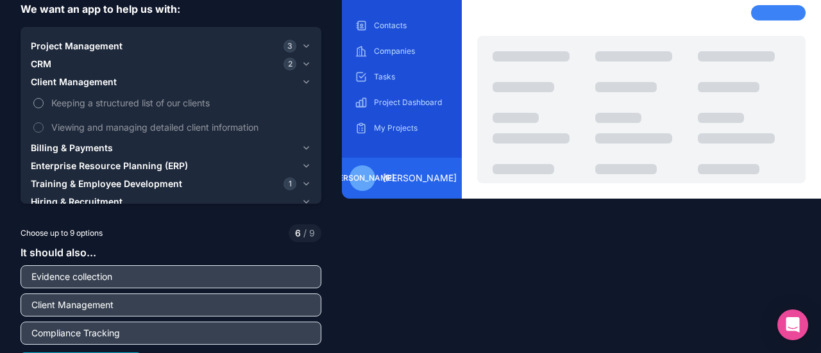
click at [96, 99] on span "Keeping a structured list of our clients" at bounding box center [179, 102] width 257 height 13
click at [44, 99] on button "Keeping a structured list of our clients" at bounding box center [38, 103] width 10 height 10
click at [97, 124] on span "Viewing and managing detailed client information" at bounding box center [179, 127] width 257 height 13
click at [44, 124] on button "Viewing and managing detailed client information" at bounding box center [38, 127] width 10 height 10
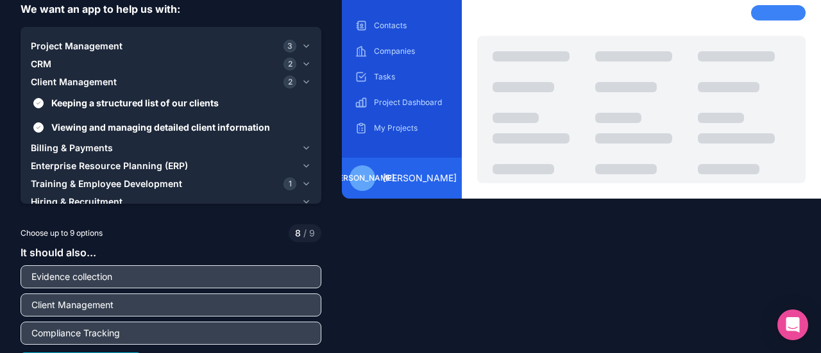
click at [303, 84] on icon "button" at bounding box center [306, 82] width 10 height 10
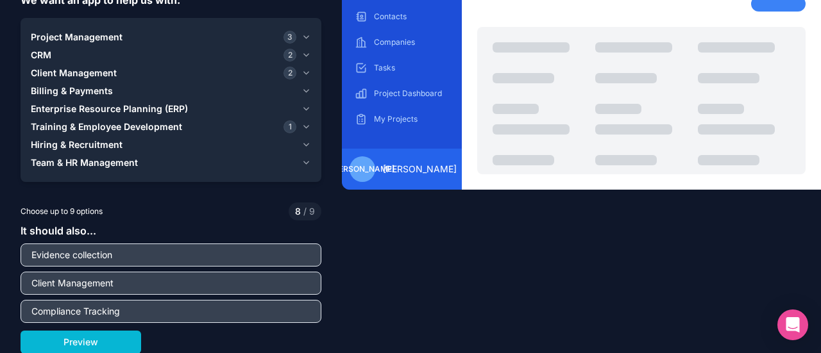
scroll to position [82, 0]
click at [303, 74] on icon "button" at bounding box center [306, 73] width 10 height 10
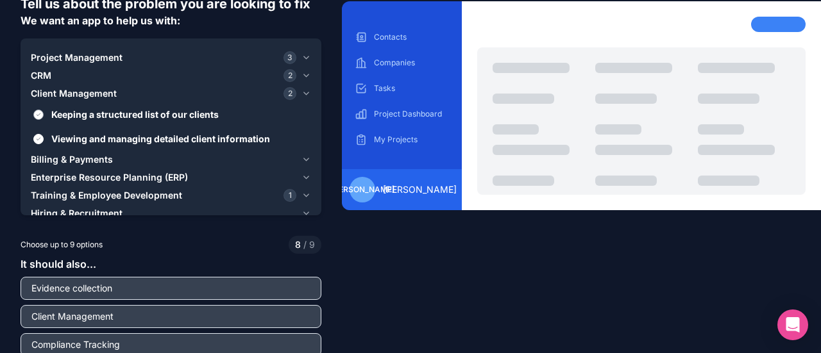
scroll to position [58, 0]
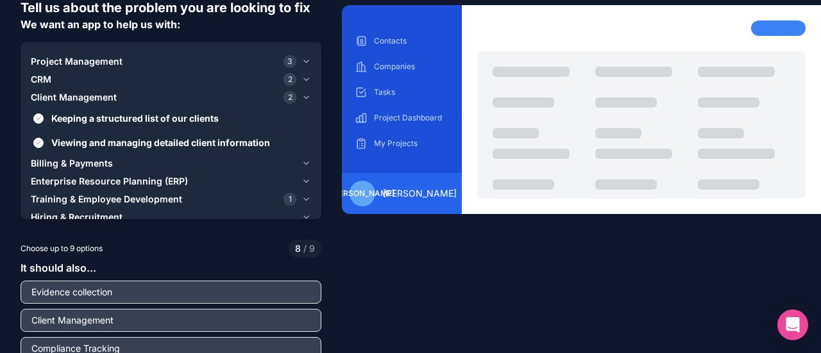
click at [301, 97] on icon "button" at bounding box center [306, 97] width 10 height 10
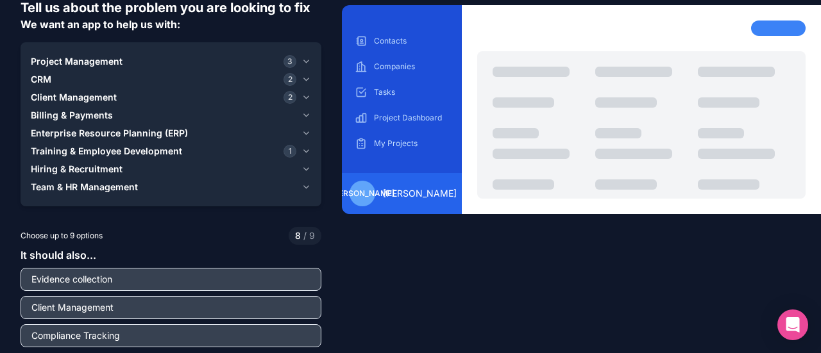
click at [303, 116] on icon "button" at bounding box center [306, 115] width 10 height 10
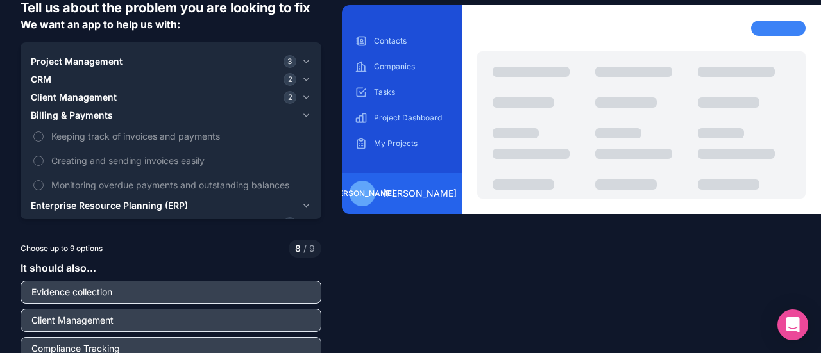
click at [307, 112] on icon "button" at bounding box center [306, 115] width 10 height 10
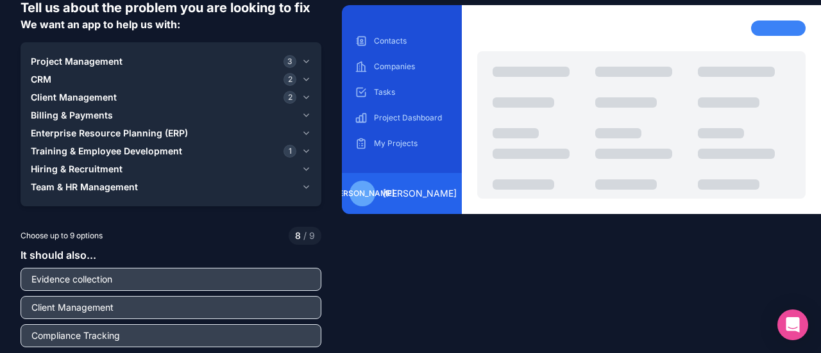
click at [304, 132] on icon "button" at bounding box center [306, 133] width 5 height 3
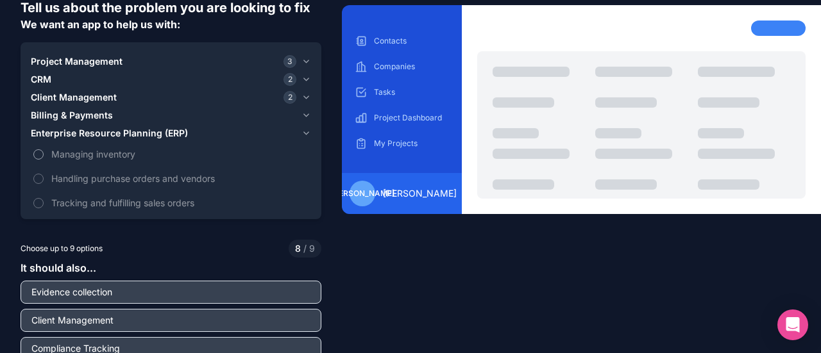
click at [95, 153] on span "Managing inventory" at bounding box center [179, 153] width 257 height 13
click at [44, 153] on button "Managing inventory" at bounding box center [38, 154] width 10 height 10
click at [305, 129] on icon "button" at bounding box center [306, 133] width 10 height 10
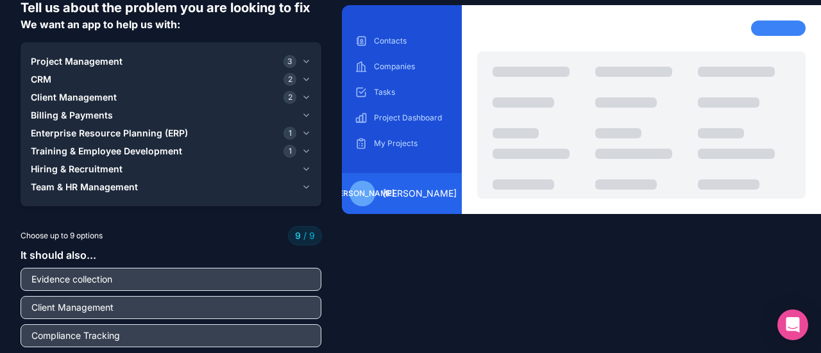
scroll to position [82, 0]
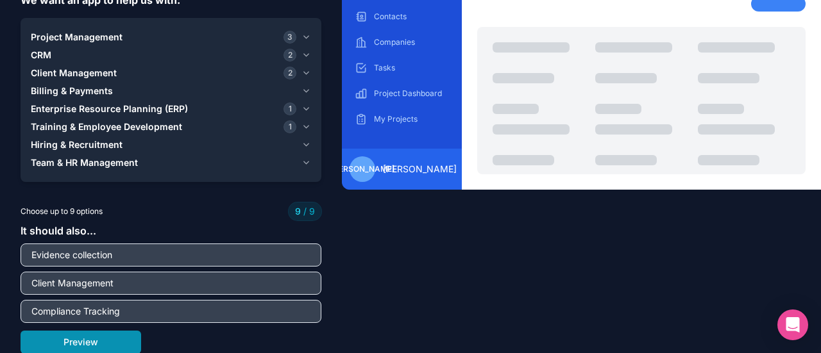
click at [104, 335] on button "Preview" at bounding box center [81, 342] width 121 height 23
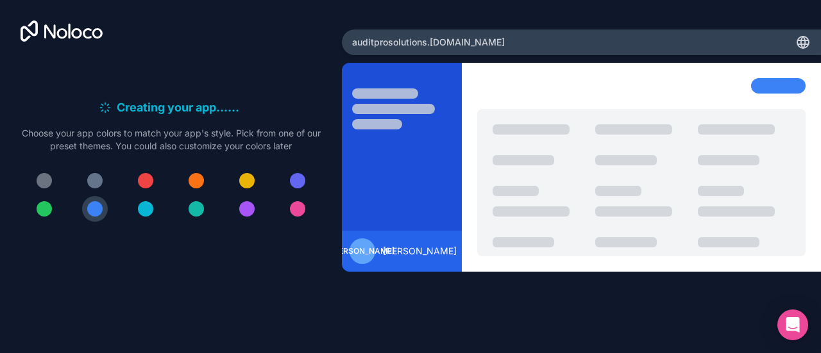
scroll to position [0, 0]
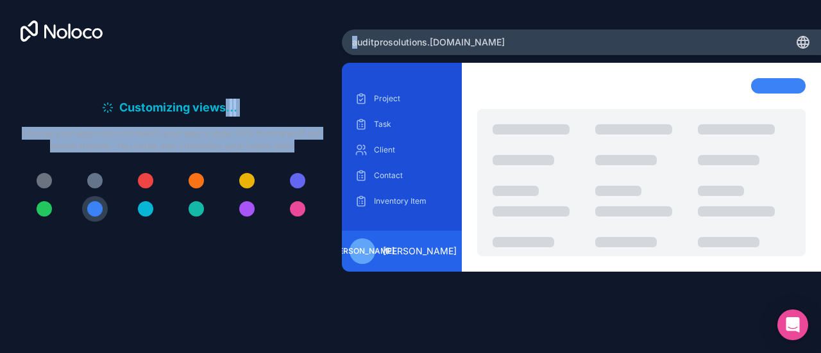
drag, startPoint x: 319, startPoint y: 95, endPoint x: 355, endPoint y: 35, distance: 70.5
click at [355, 35] on div "Customizing views . . . Meanwhile, let's personalize it! Choose your app colors…" at bounding box center [410, 176] width 821 height 353
click at [319, 71] on div "Customizing views . . . Meanwhile, let's personalize it! Choose your app colors…" at bounding box center [171, 164] width 301 height 217
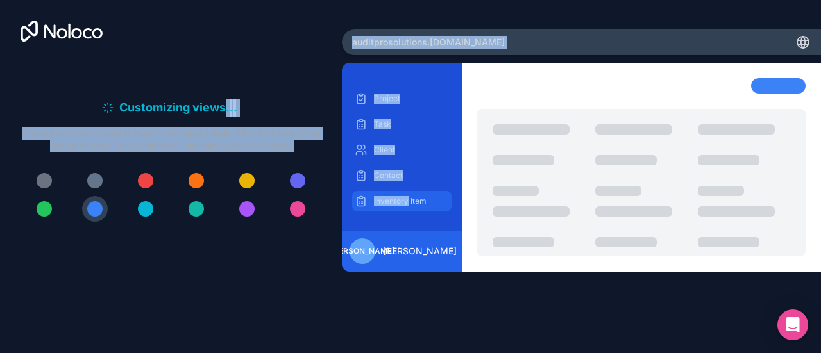
drag, startPoint x: 319, startPoint y: 71, endPoint x: 364, endPoint y: 197, distance: 134.1
click at [364, 197] on div "Customizing views . . . Meanwhile, let's personalize it! Choose your app colors…" at bounding box center [410, 176] width 821 height 353
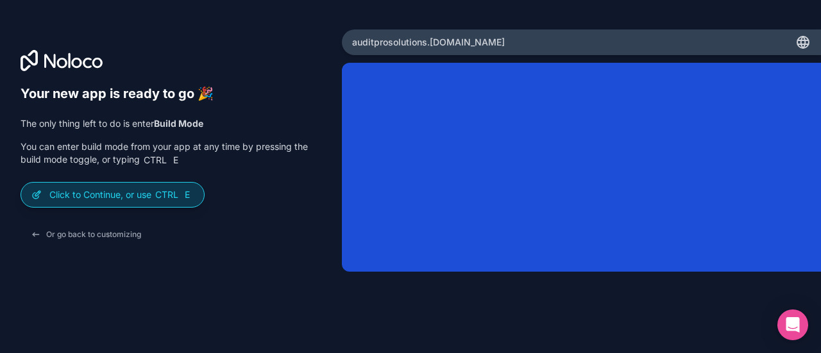
click at [149, 199] on p "Click to Continue, or use Ctrl E" at bounding box center [121, 195] width 144 height 13
